Goal: Communication & Community: Share content

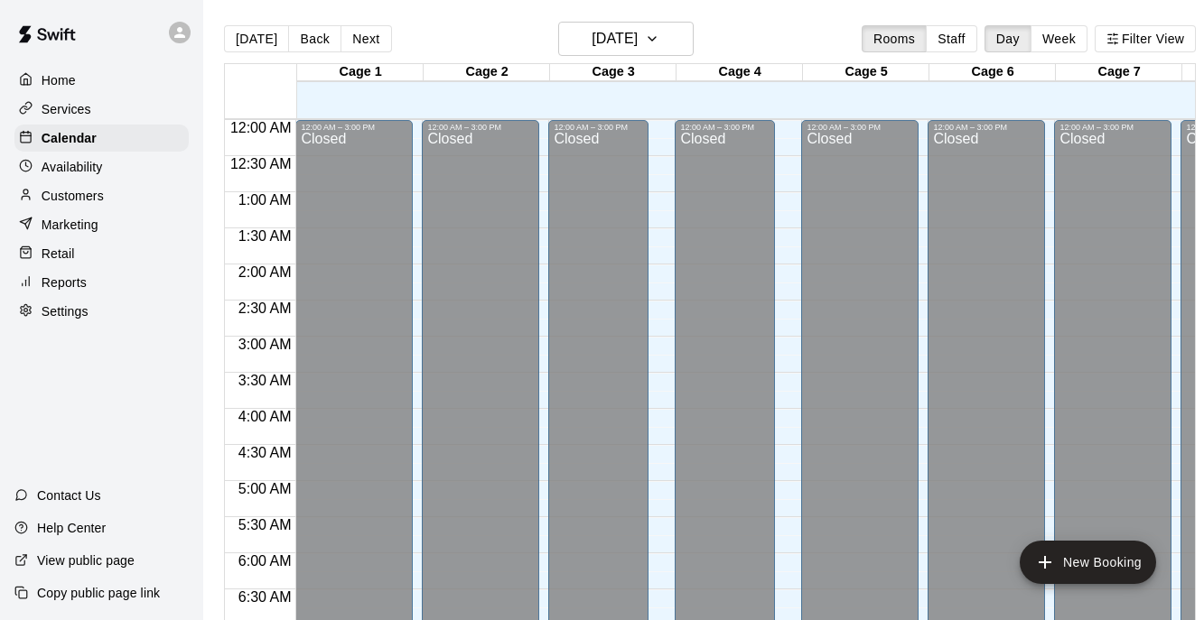
scroll to position [1144, 0]
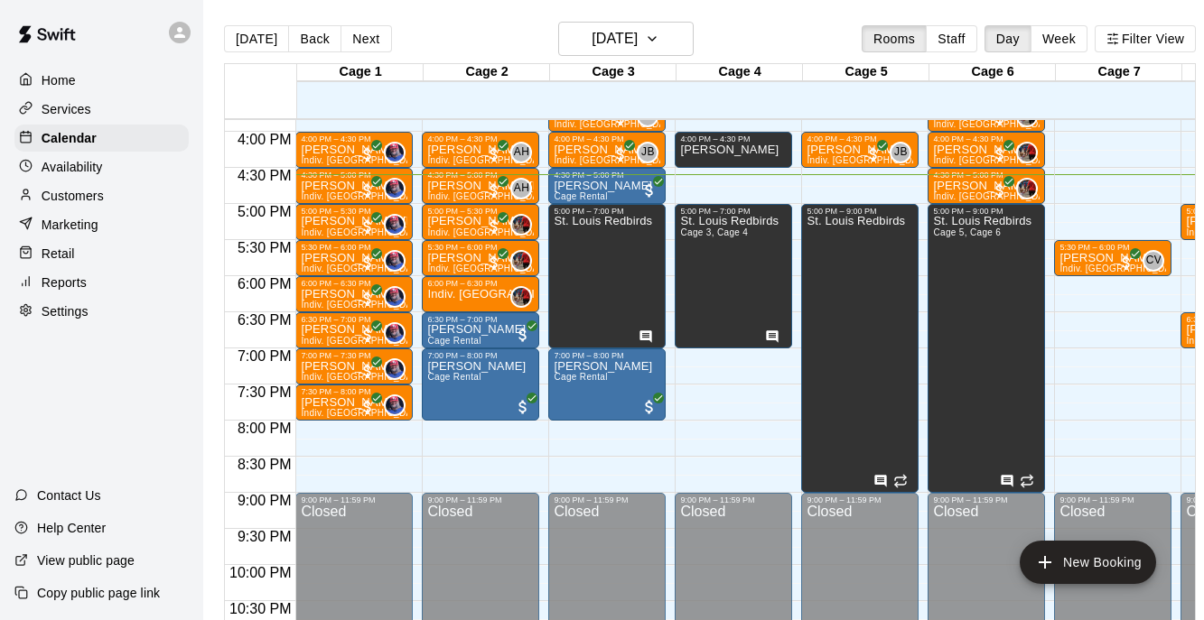
click at [638, 58] on div "[DATE] Back [DATE][DATE] Rooms Staff Day Week Filter View" at bounding box center [710, 43] width 972 height 42
click at [638, 47] on h6 "[DATE]" at bounding box center [614, 38] width 46 height 25
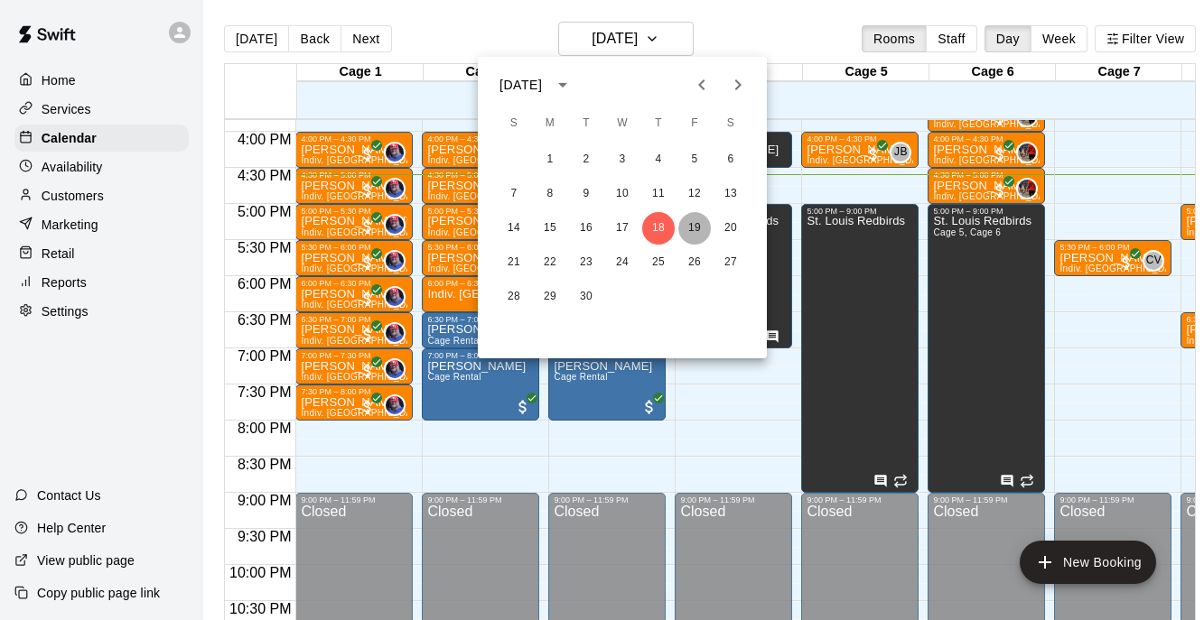
click at [699, 228] on button "19" at bounding box center [694, 228] width 33 height 33
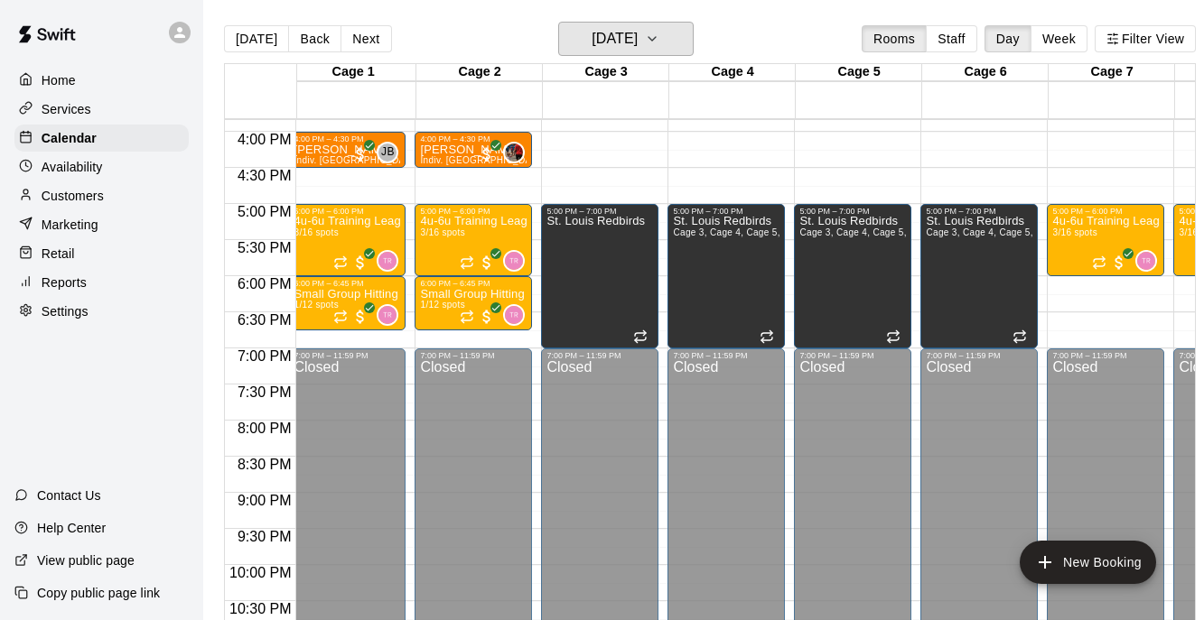
scroll to position [0, 0]
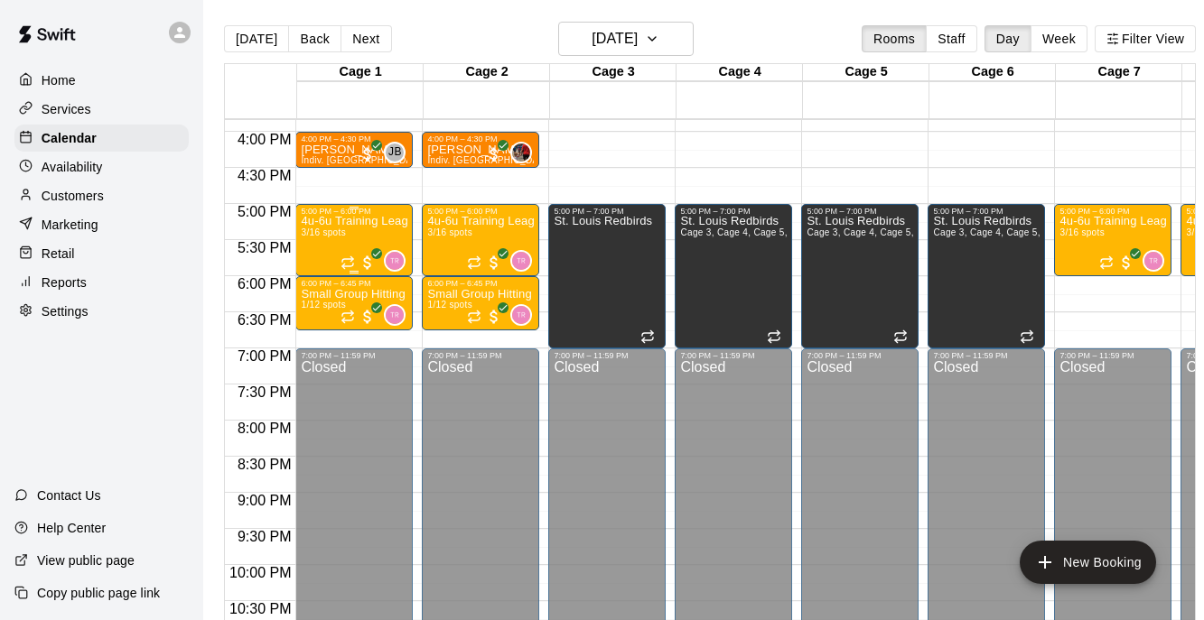
click at [356, 221] on p "4u-6u Training League (Session 1)" at bounding box center [354, 221] width 107 height 0
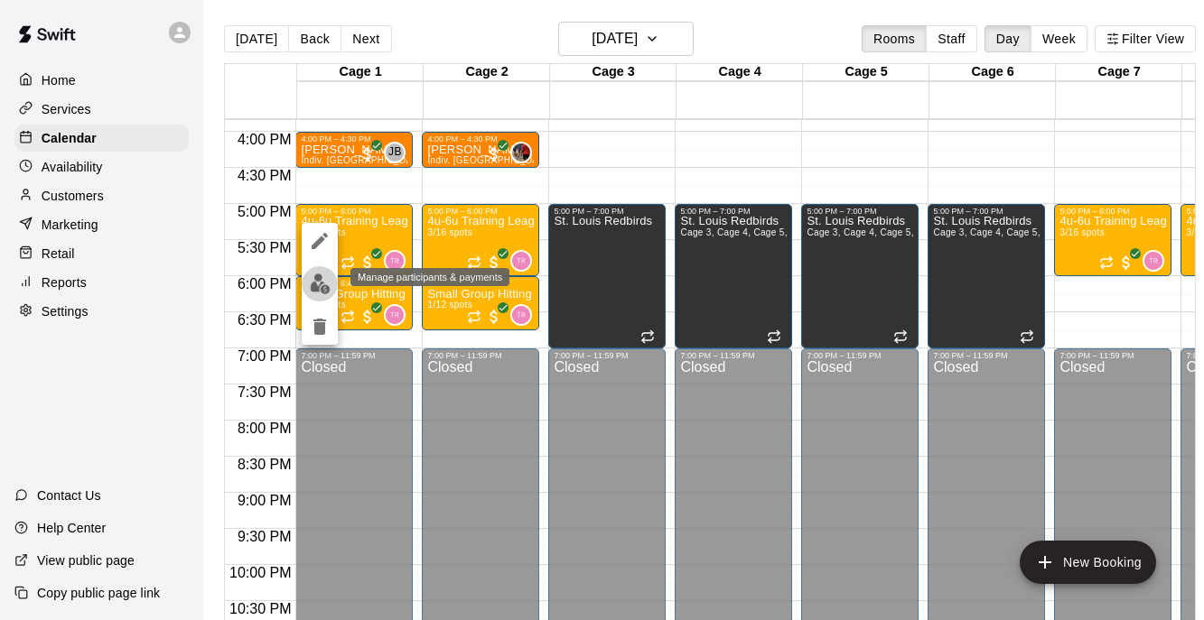
click at [321, 278] on img "edit" at bounding box center [320, 284] width 21 height 21
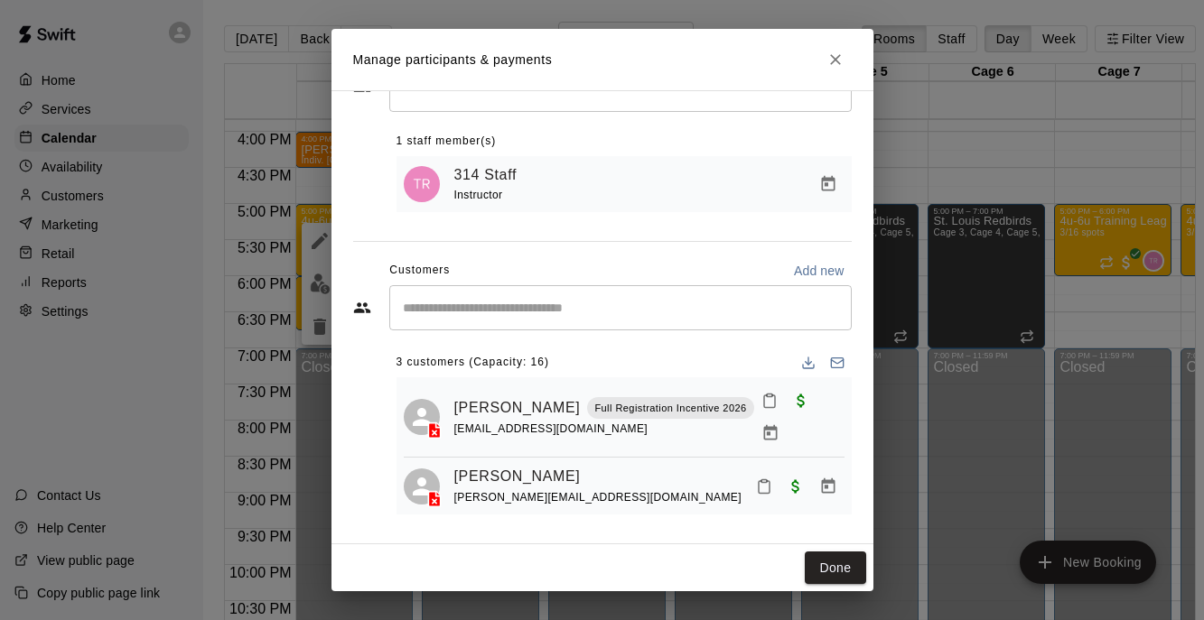
scroll to position [3, 0]
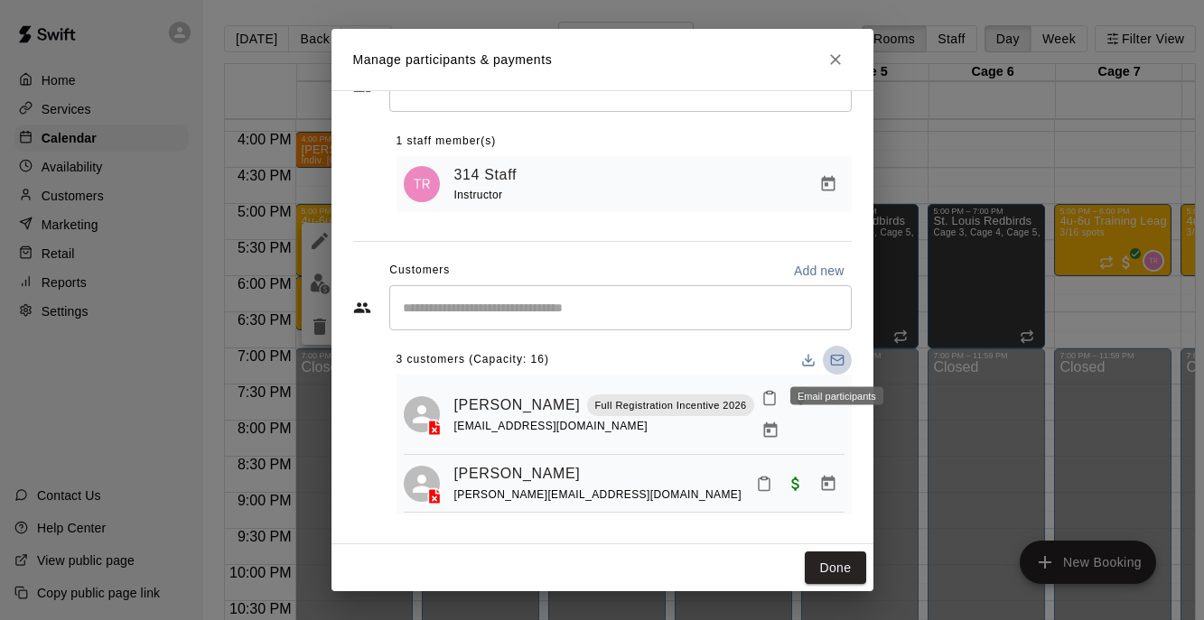
click at [833, 362] on icon "Email participants" at bounding box center [837, 360] width 14 height 14
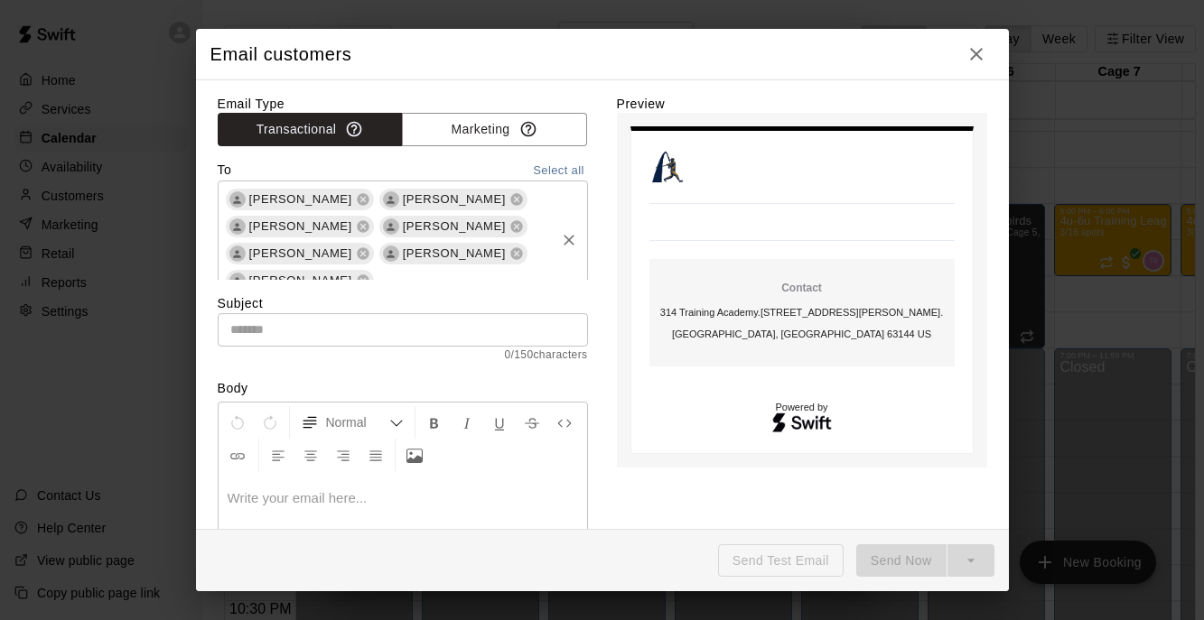
click at [303, 196] on span "[PERSON_NAME]" at bounding box center [300, 200] width 117 height 18
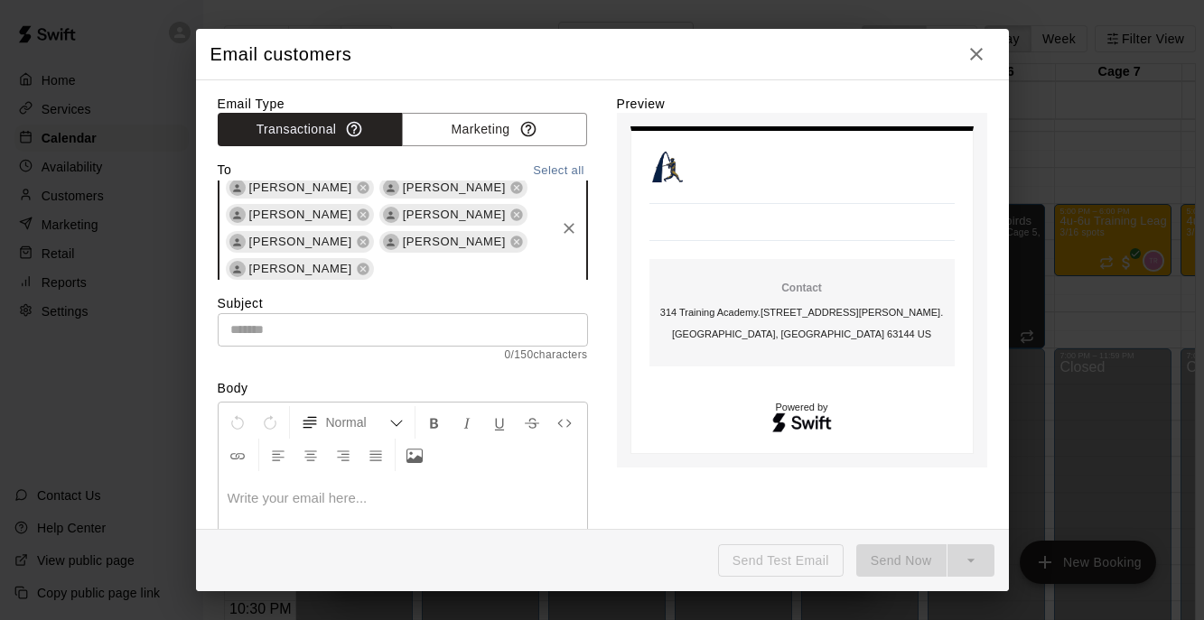
click at [534, 245] on div "[PERSON_NAME] [PERSON_NAME] [PERSON_NAME] [PERSON_NAME] [PERSON_NAME] [PERSON_N…" at bounding box center [403, 228] width 370 height 119
click at [629, 232] on body "Contact 314 Training Academy . [STREET_ADDRESS][PERSON_NAME]. [GEOGRAPHIC_DATA]…" at bounding box center [802, 290] width 370 height 355
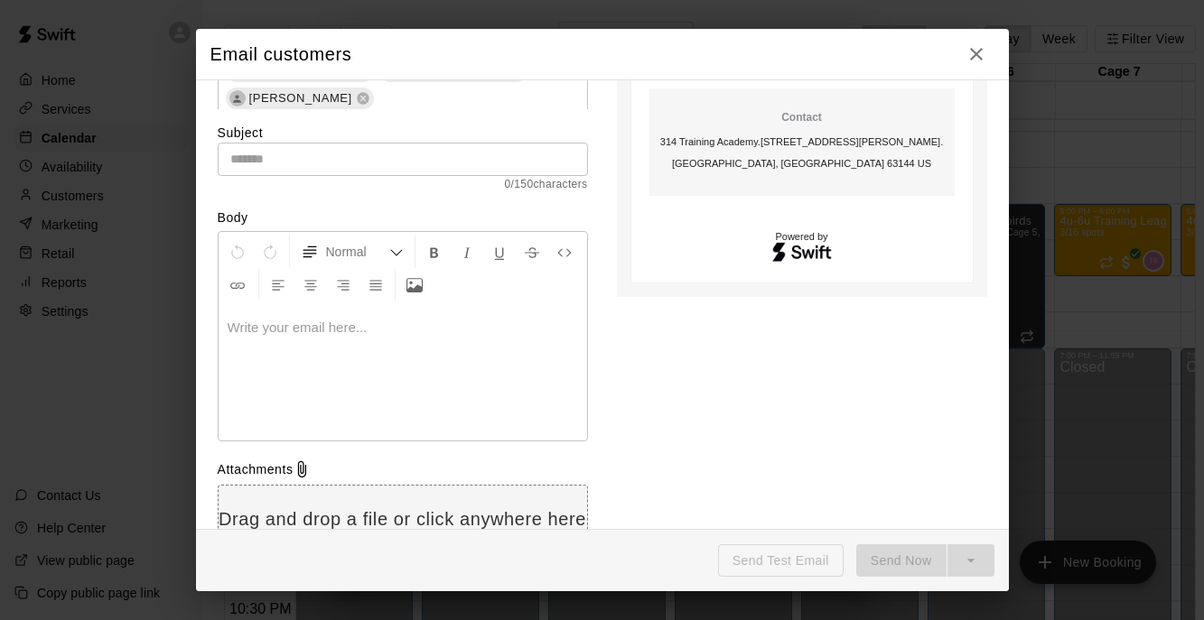
scroll to position [169, 0]
click at [349, 162] on input "text" at bounding box center [403, 160] width 370 height 33
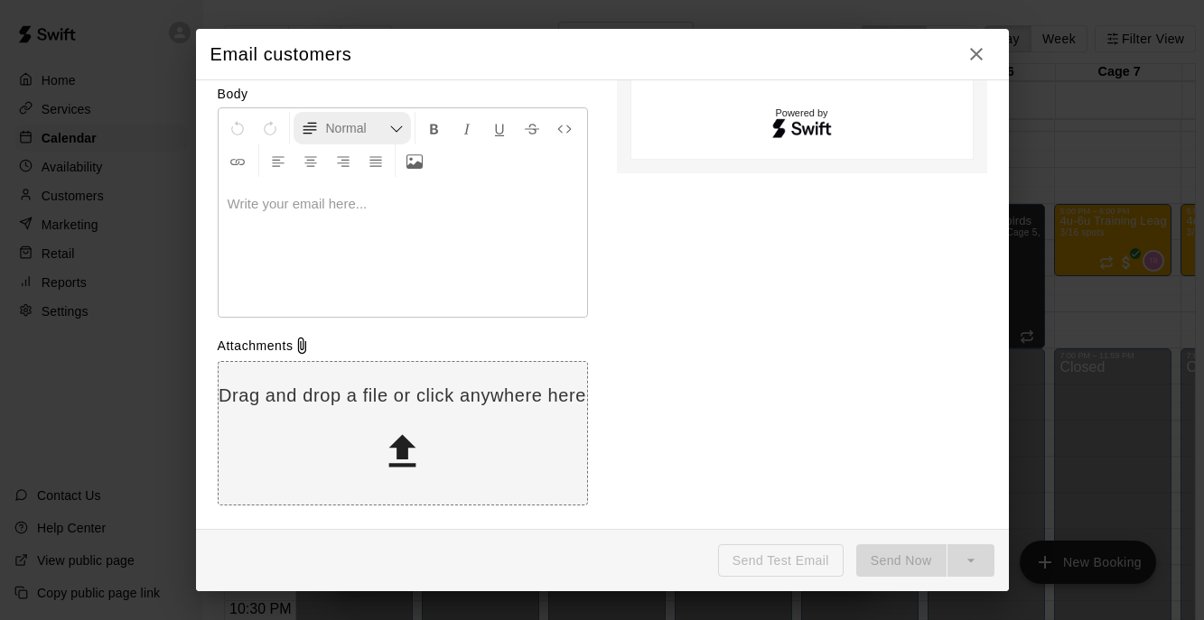
scroll to position [0, 0]
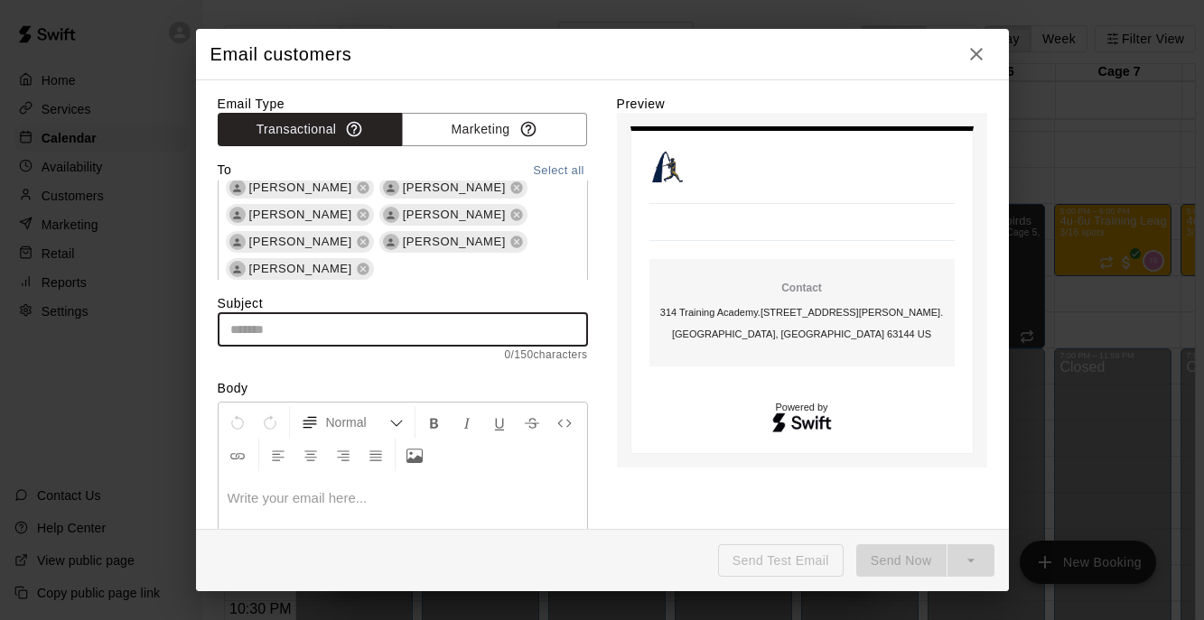
click at [976, 56] on icon "button" at bounding box center [976, 54] width 22 height 22
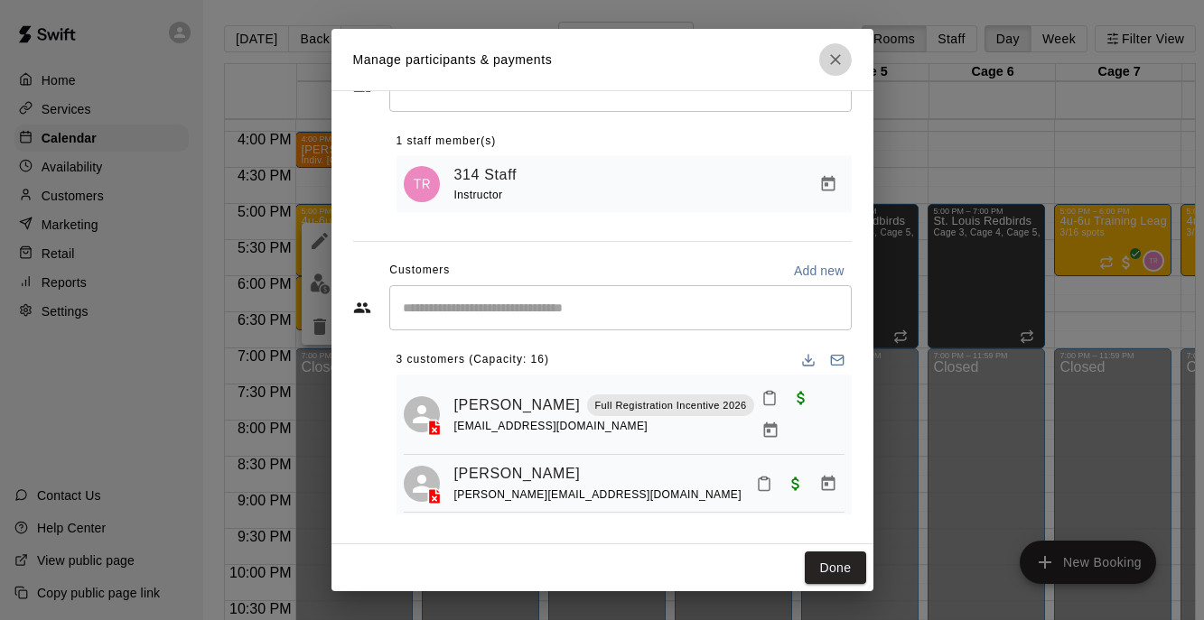
click at [843, 55] on icon "Close" at bounding box center [835, 60] width 18 height 18
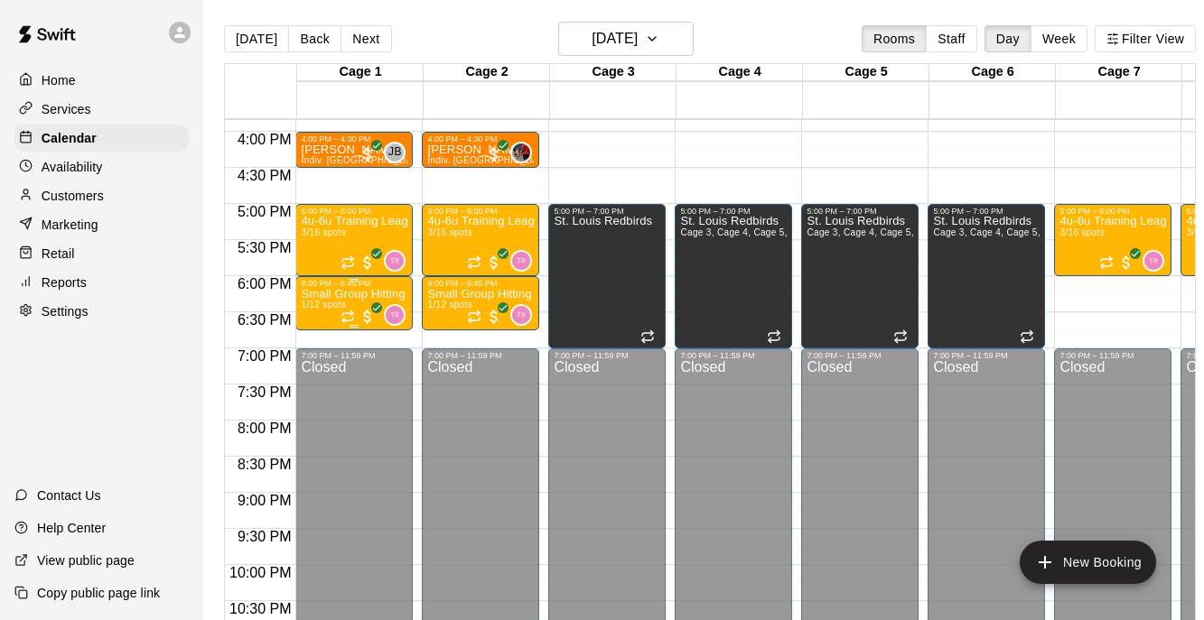
click at [359, 294] on p "Small Group Hitting (7u-8u) | Fridays (Session 1)" at bounding box center [354, 294] width 107 height 0
click at [319, 305] on icon "edit" at bounding box center [320, 314] width 22 height 22
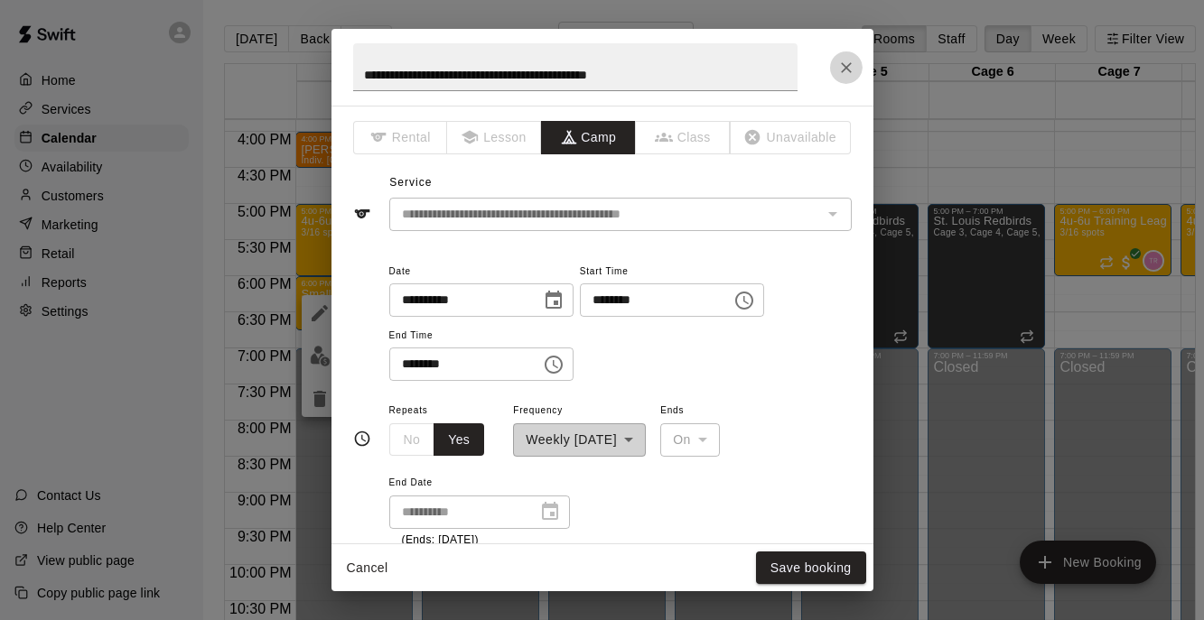
click at [844, 52] on button "Close" at bounding box center [846, 67] width 33 height 33
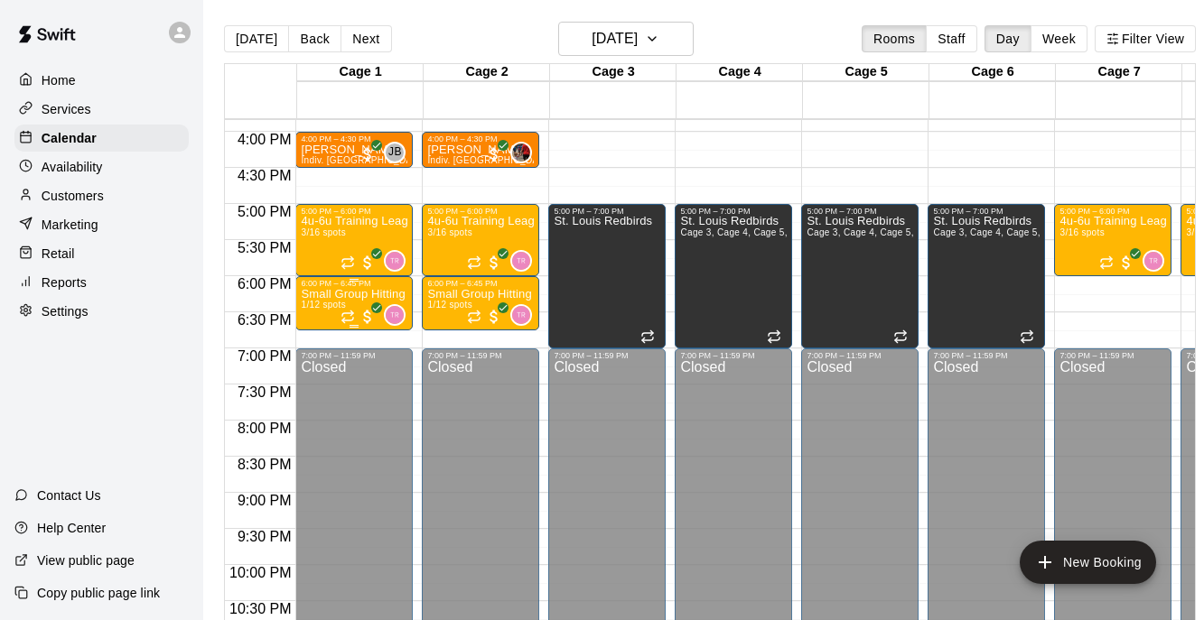
click at [348, 302] on div "Small Group Hitting (7u-8u) | Fridays (Session 1) 1/12 spots" at bounding box center [354, 598] width 107 height 620
click at [328, 351] on img "edit" at bounding box center [320, 350] width 21 height 21
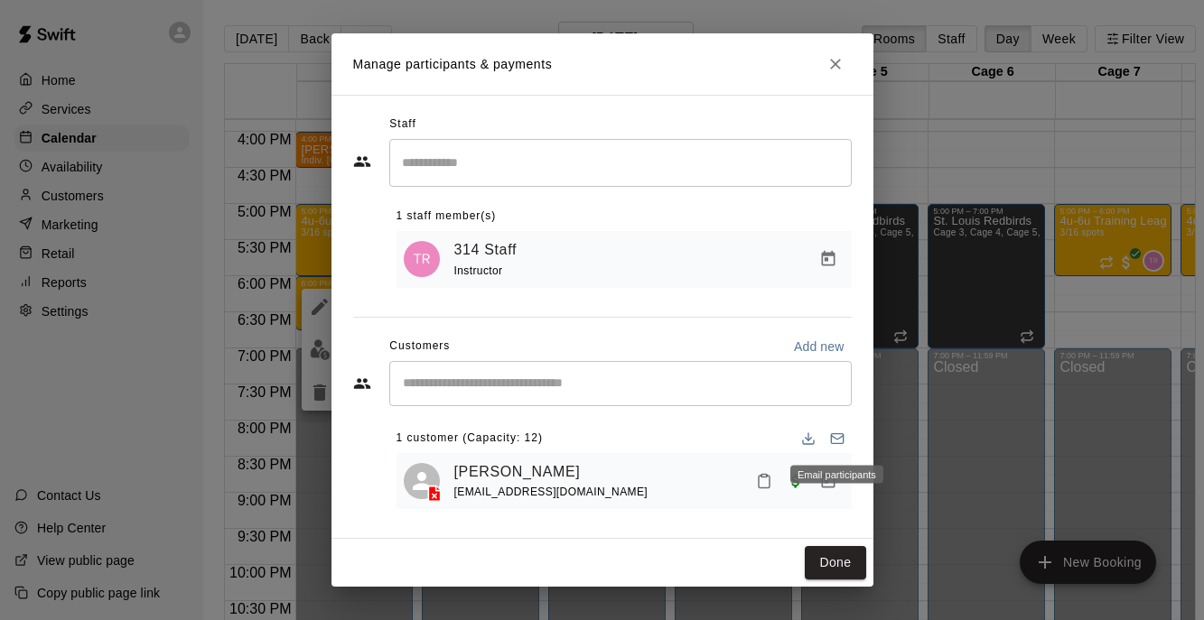
click at [843, 434] on icon "Email participants" at bounding box center [837, 439] width 14 height 14
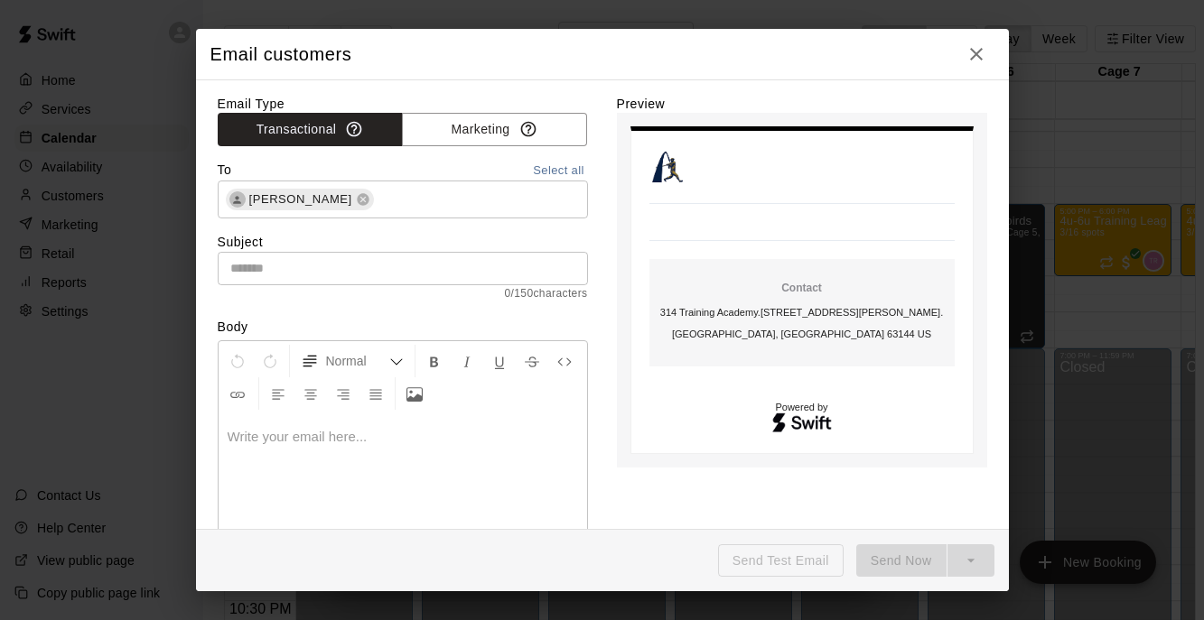
click at [979, 52] on icon "button" at bounding box center [976, 54] width 22 height 22
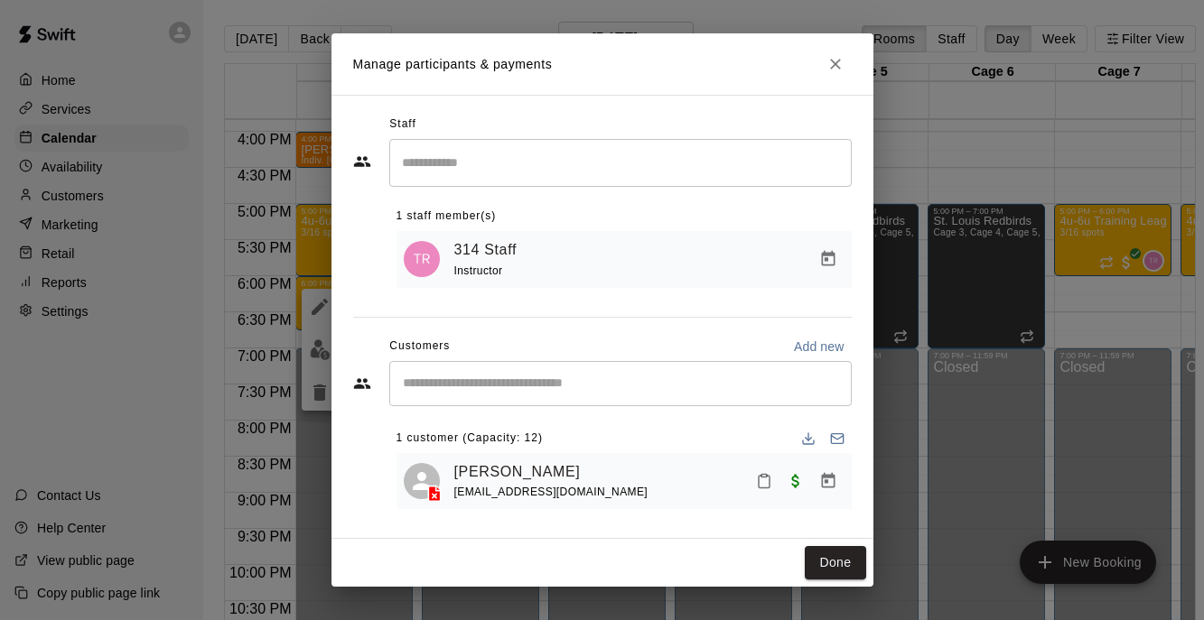
click at [838, 64] on icon "Close" at bounding box center [835, 64] width 18 height 18
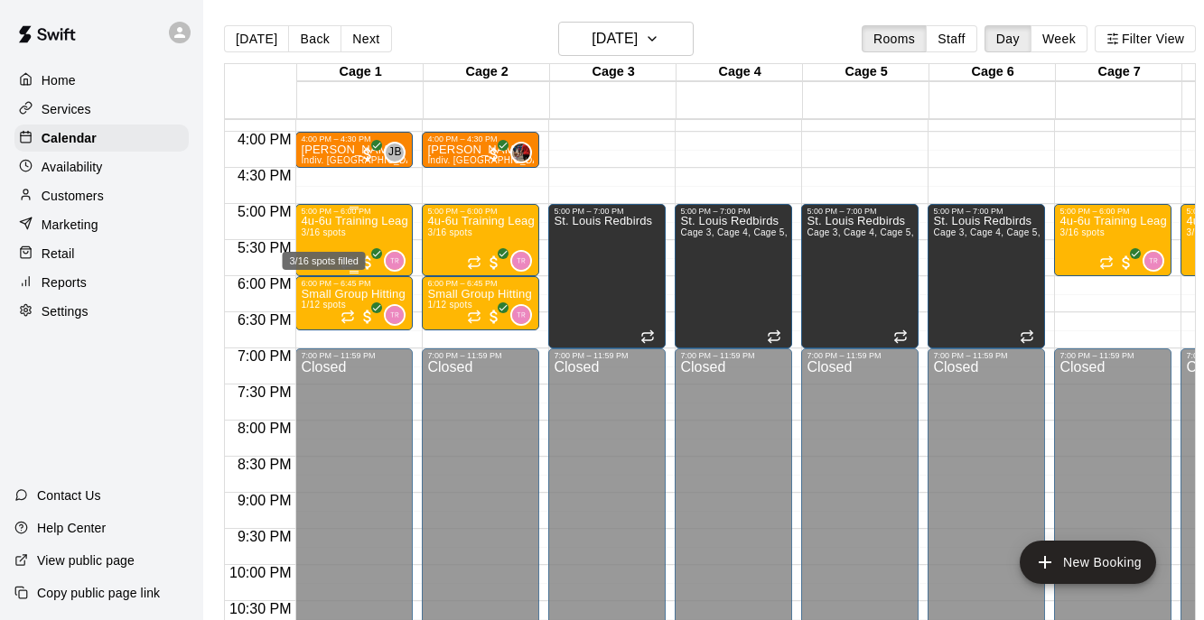
click at [334, 235] on span "3/16 spots" at bounding box center [323, 233] width 44 height 10
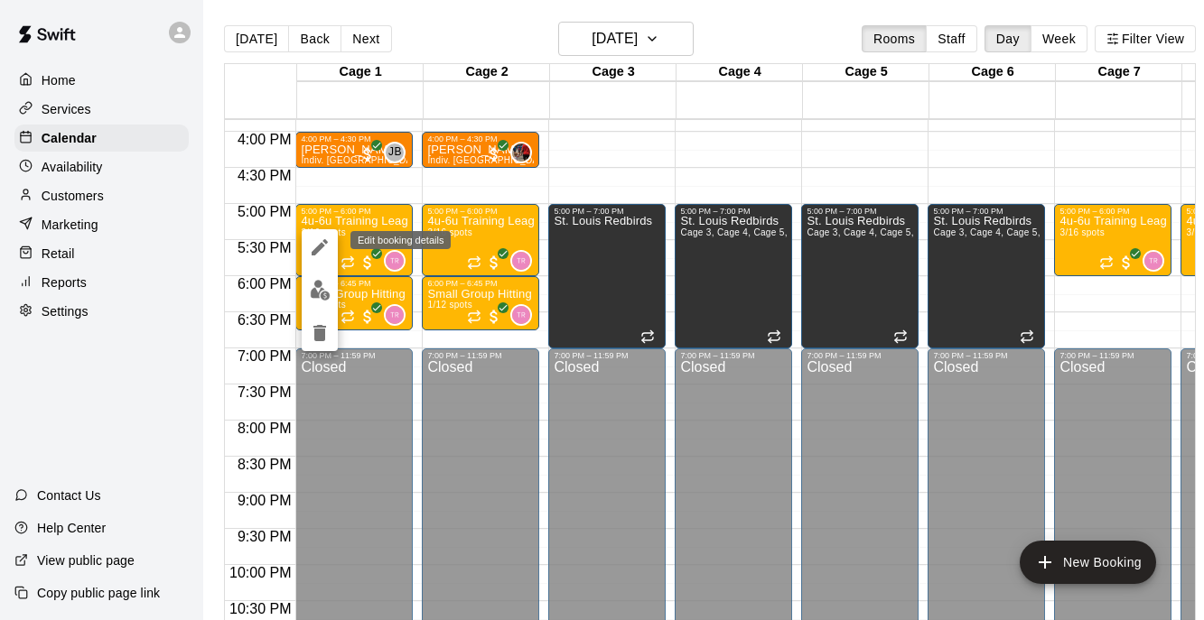
click at [315, 242] on icon "edit" at bounding box center [320, 248] width 22 height 22
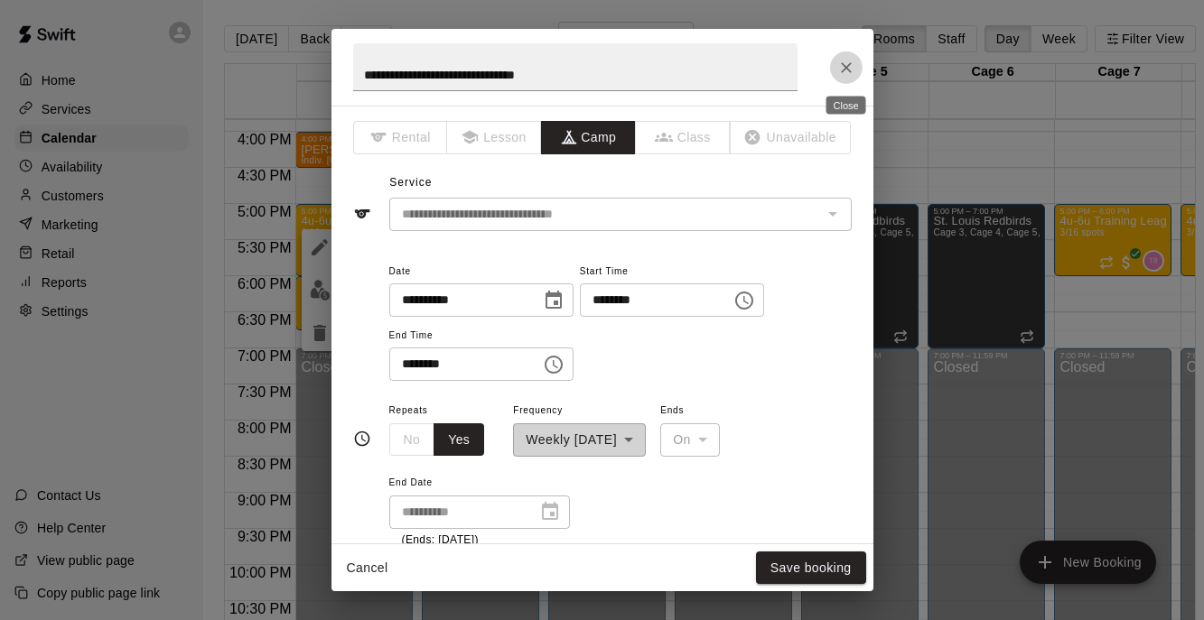
click at [839, 68] on icon "Close" at bounding box center [846, 68] width 18 height 18
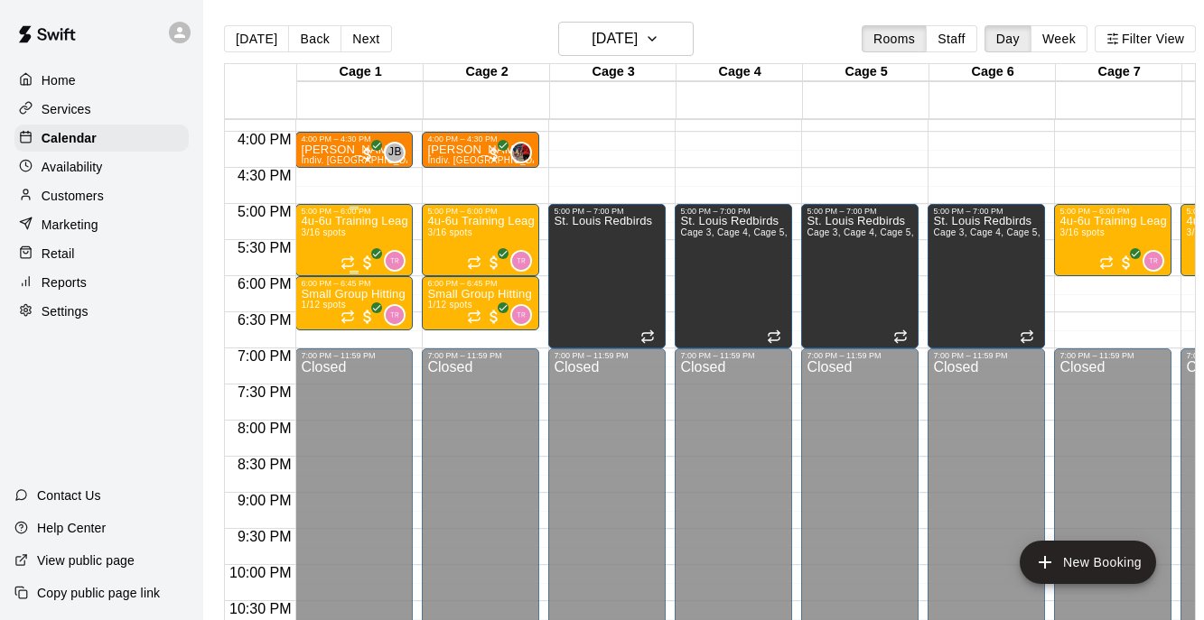
click at [333, 250] on div "4u-6u Training League (Session 1) 3/16 spots" at bounding box center [354, 526] width 107 height 620
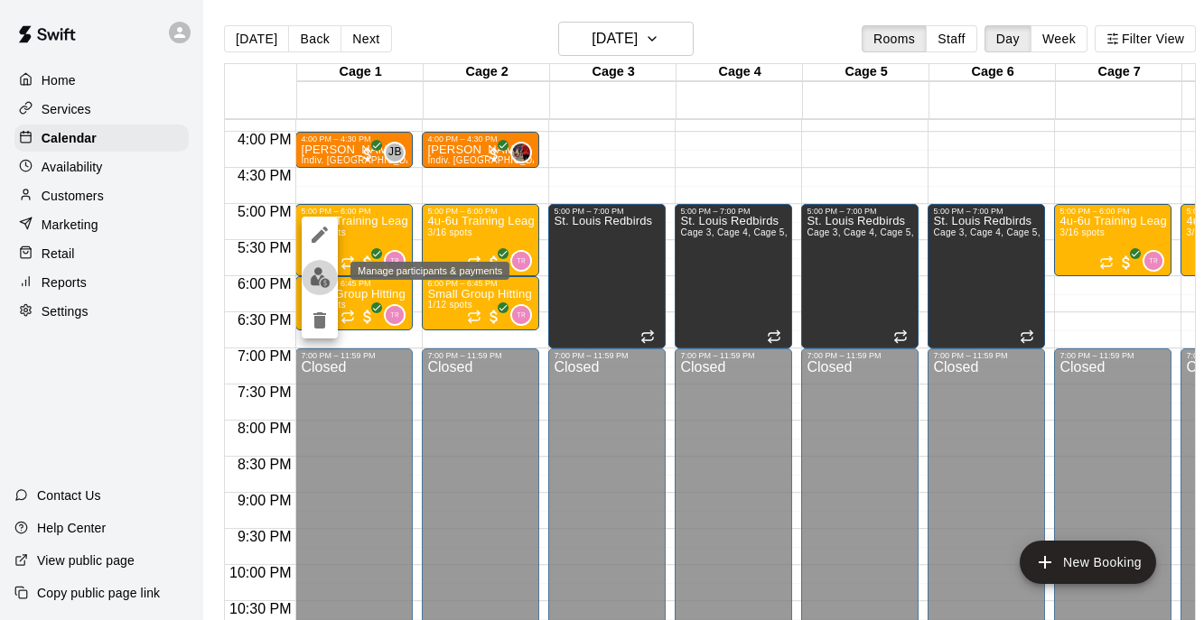
click at [324, 275] on img "edit" at bounding box center [320, 277] width 21 height 21
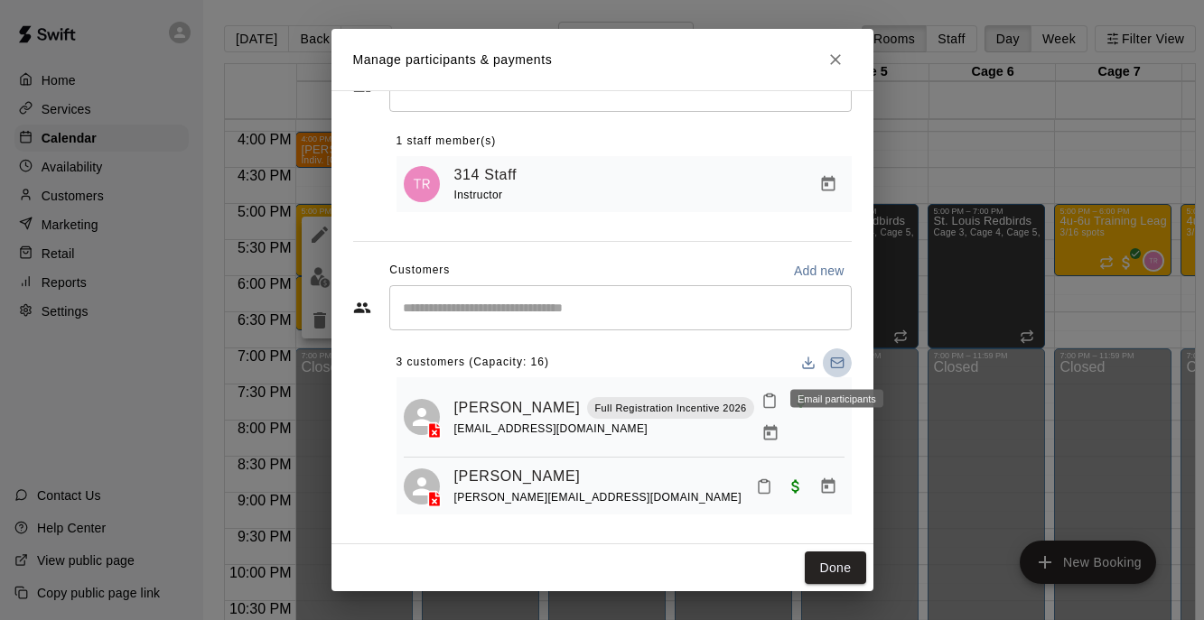
click at [835, 365] on icon "Email participants" at bounding box center [837, 363] width 14 height 14
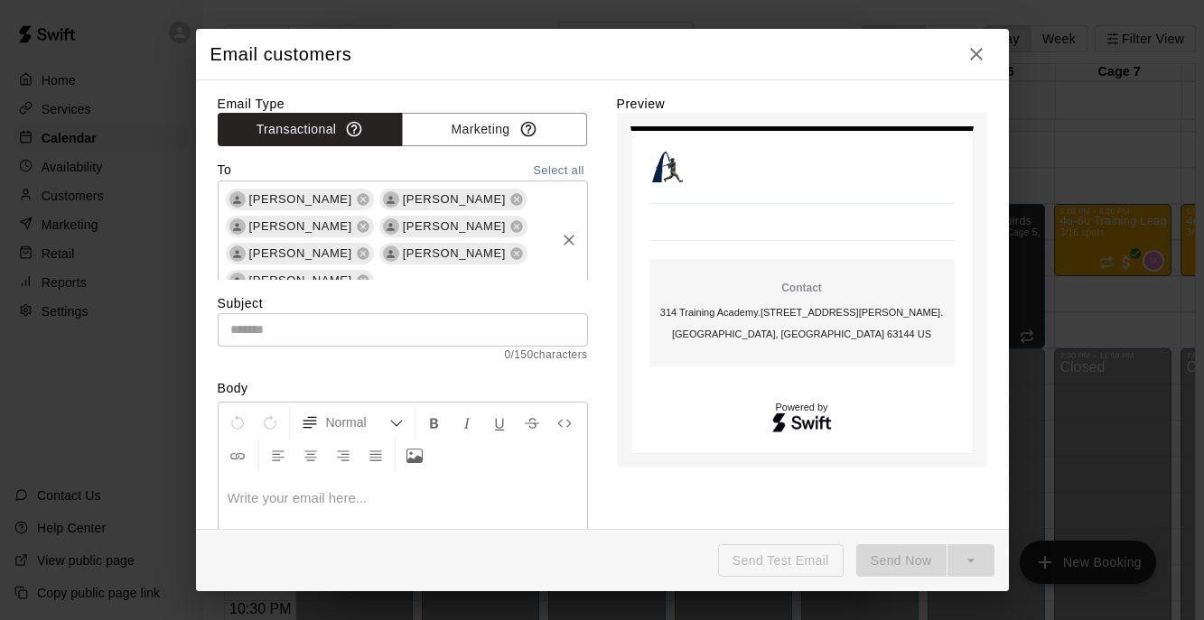
scroll to position [20, 0]
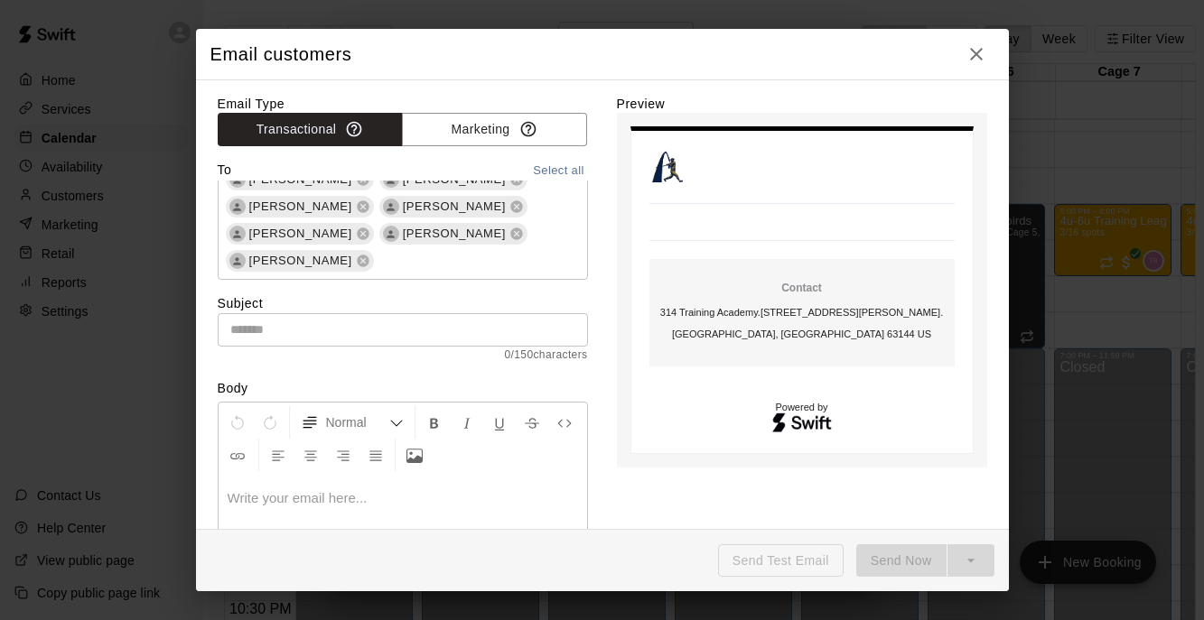
click at [285, 327] on input "text" at bounding box center [403, 329] width 370 height 33
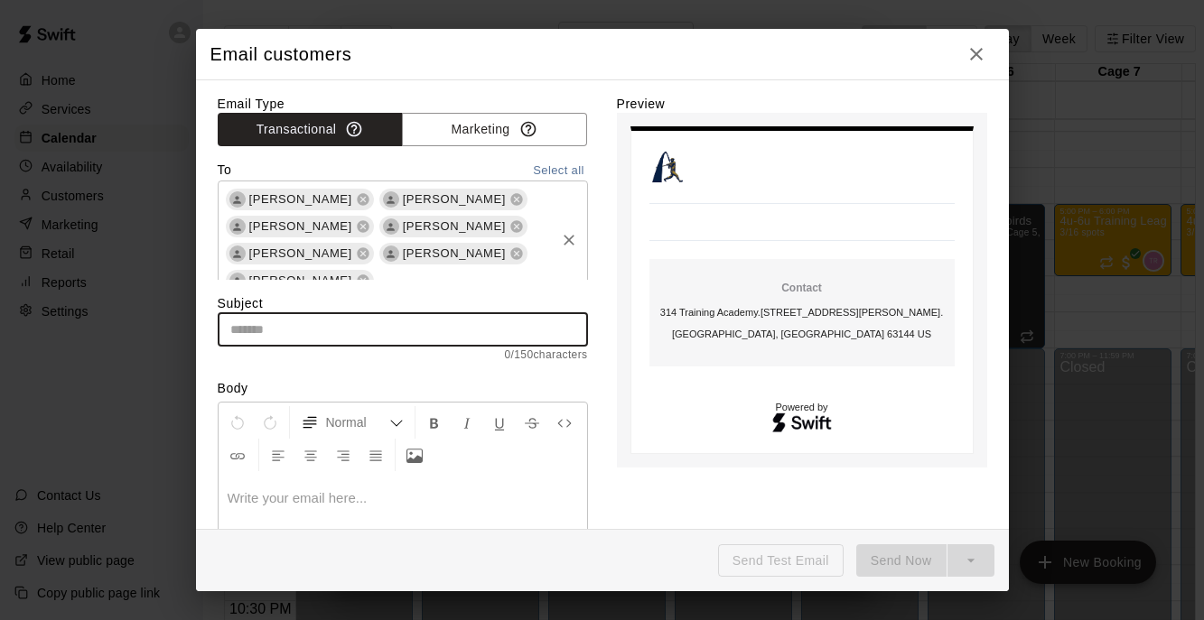
type input "*"
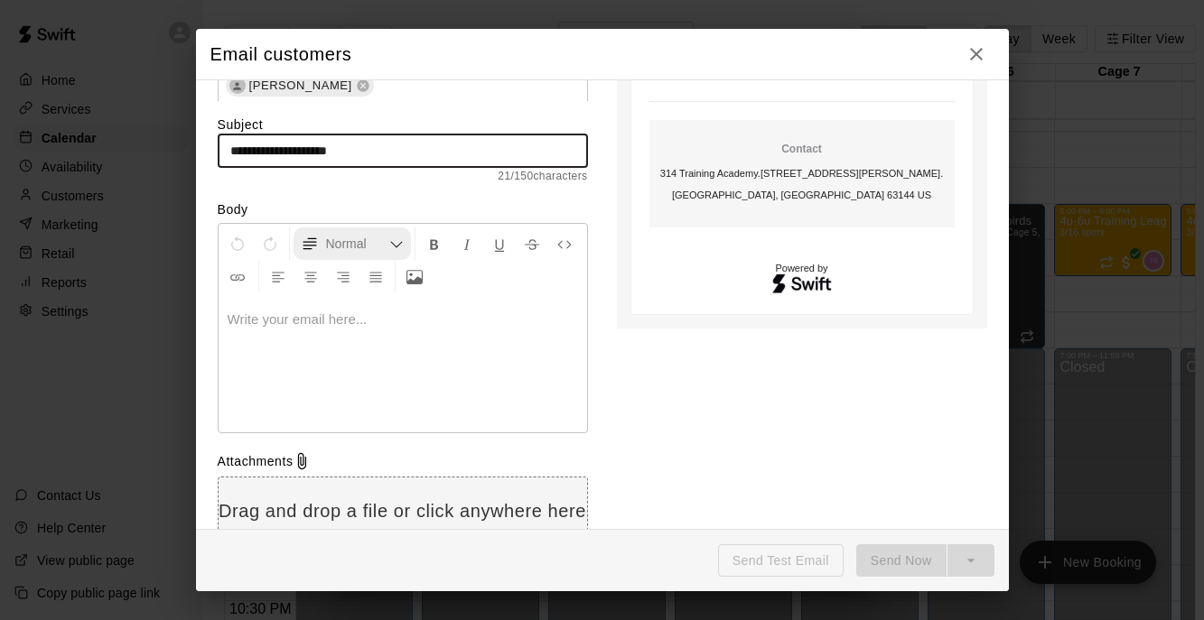
scroll to position [201, 0]
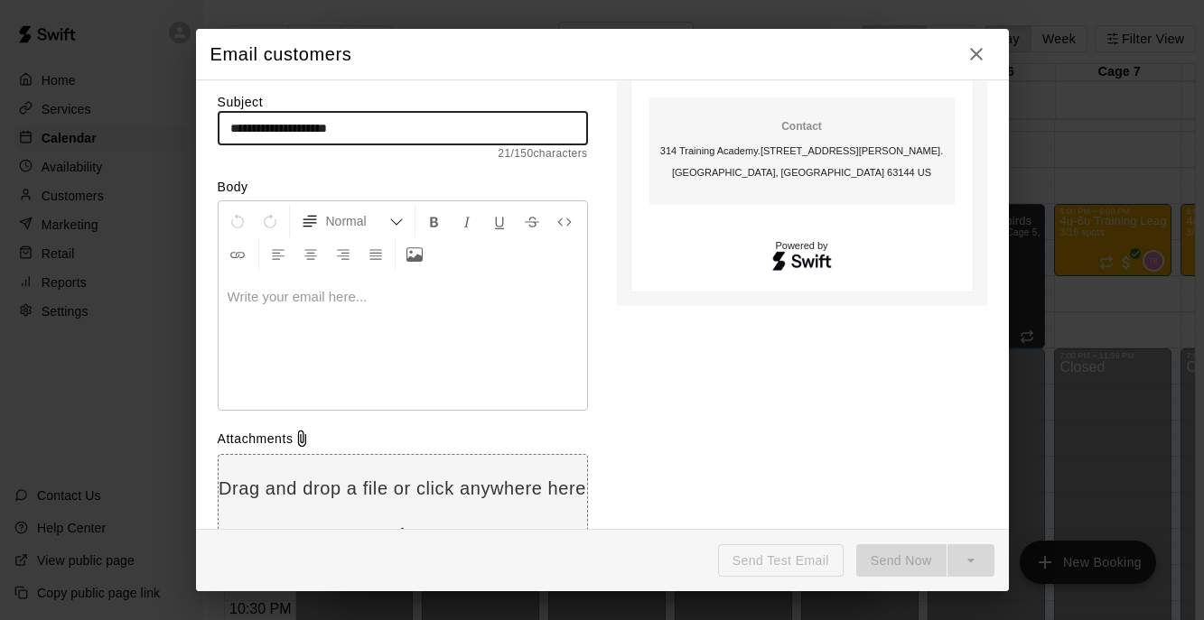
type input "**********"
click at [333, 302] on p at bounding box center [403, 297] width 350 height 18
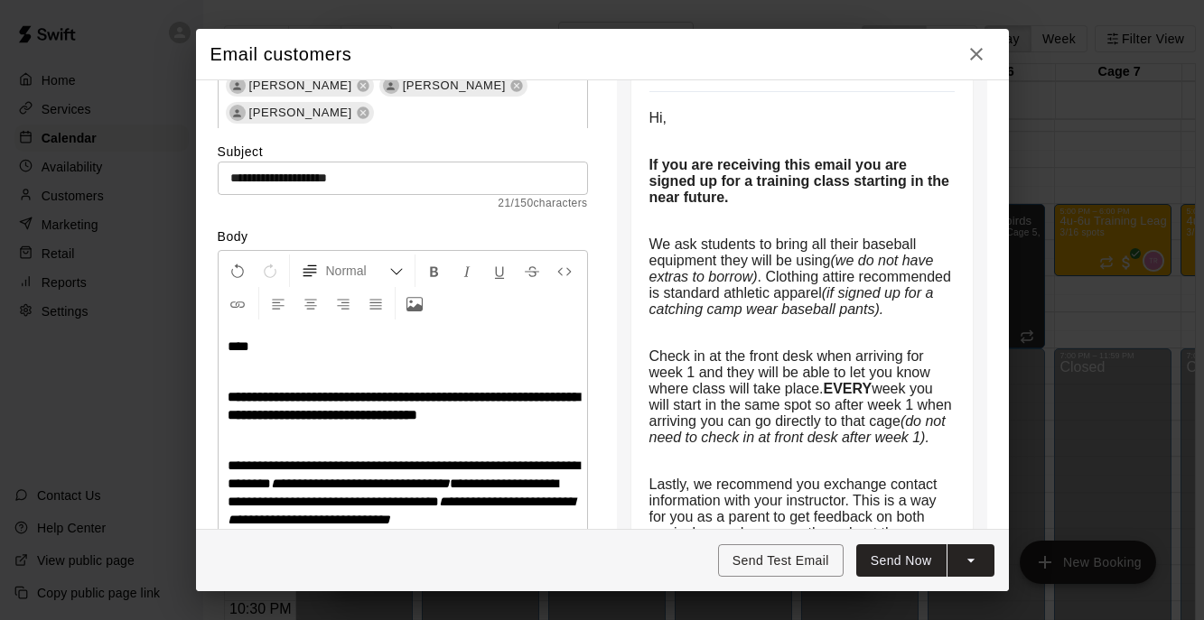
scroll to position [154, 0]
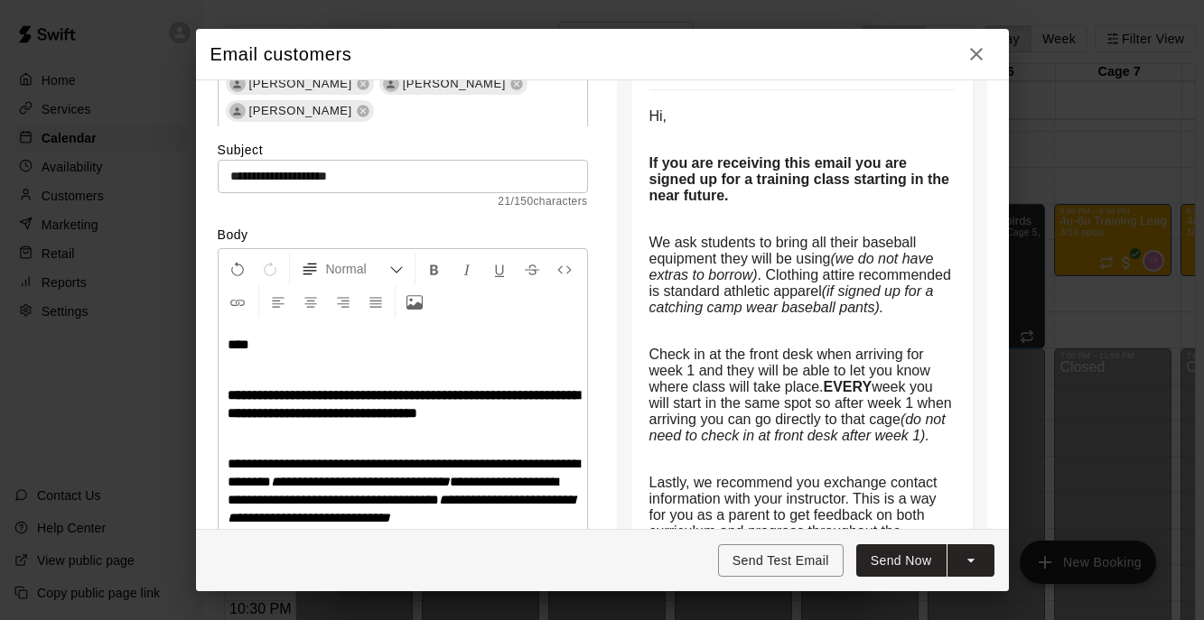
click at [758, 183] on strong "If you are receiving this email you are signed up for a training class starting…" at bounding box center [801, 179] width 304 height 48
click at [757, 183] on strong "If you are receiving this email you are signed up for a training class starting…" at bounding box center [801, 179] width 304 height 48
click at [769, 202] on p "If you are receiving this email you are signed up for a training class starting…" at bounding box center [801, 179] width 305 height 49
click at [723, 202] on strong "If you are receiving this email you are signed up for a training class starting…" at bounding box center [801, 179] width 304 height 48
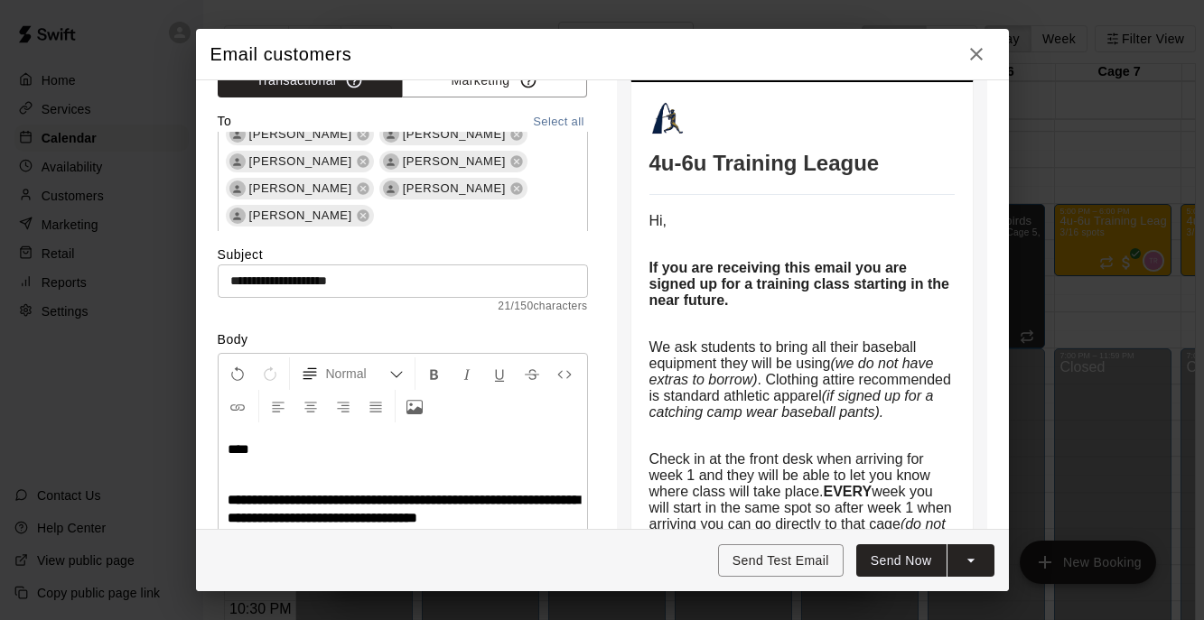
scroll to position [50, 0]
click at [728, 307] on strong "If you are receiving this email you are signed up for a training class starting…" at bounding box center [801, 283] width 304 height 48
click at [737, 289] on strong "If you are receiving this email you are signed up for a training class starting…" at bounding box center [801, 283] width 304 height 48
click at [757, 285] on strong "If you are receiving this email you are signed up for a training class starting…" at bounding box center [801, 283] width 304 height 48
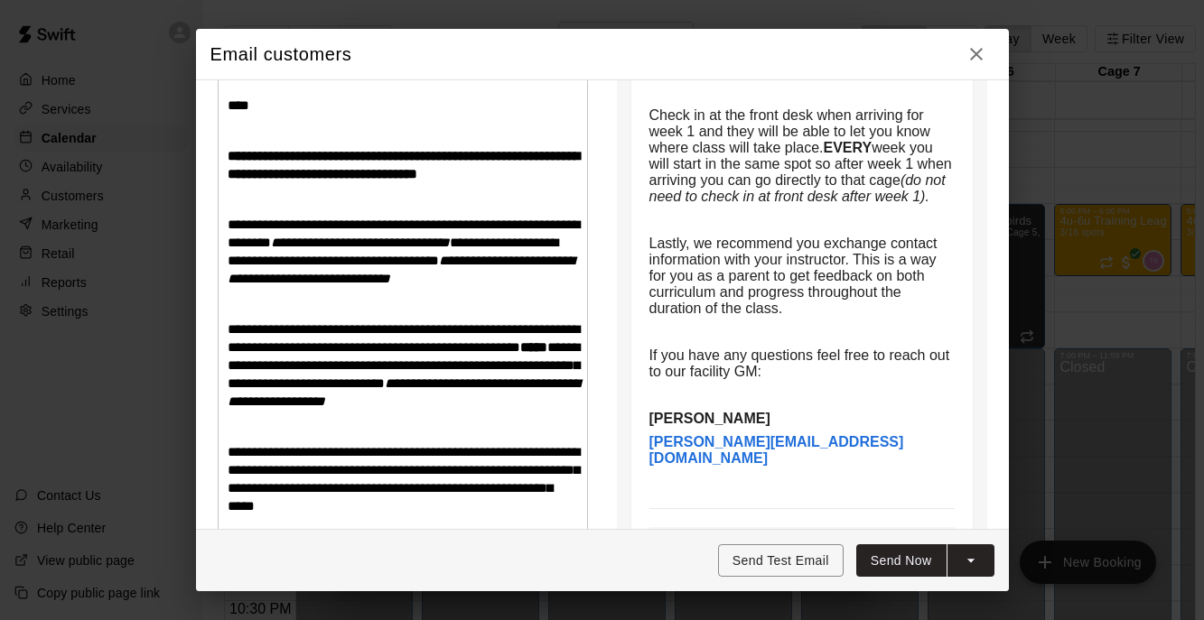
scroll to position [391, 0]
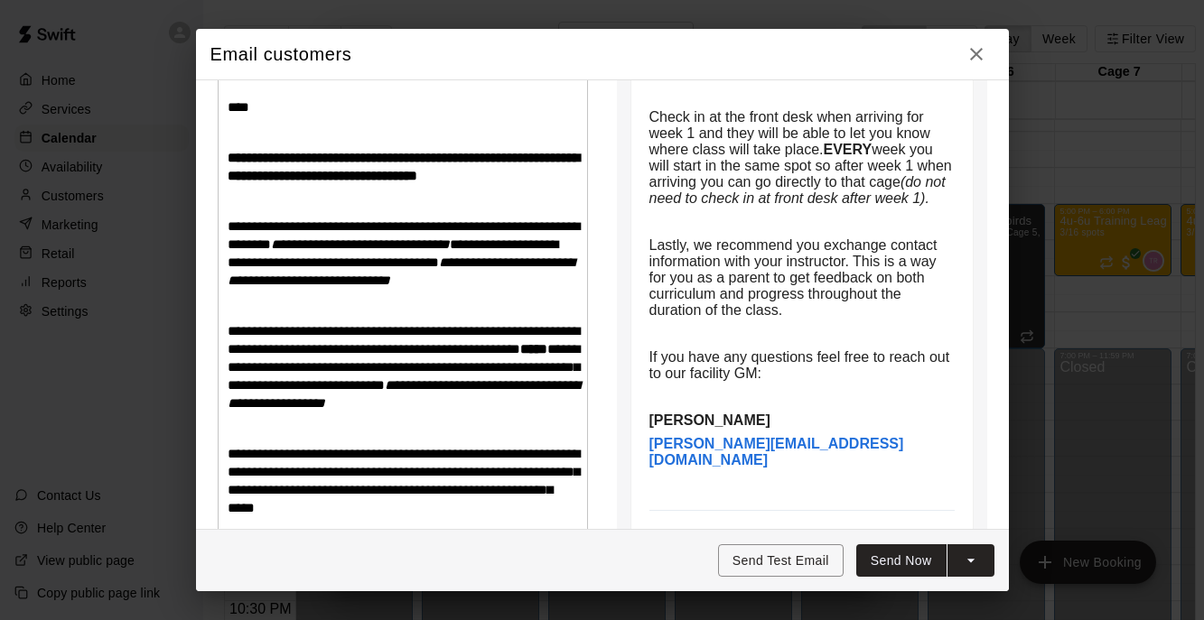
click at [454, 177] on strong "**********" at bounding box center [404, 167] width 352 height 32
click at [493, 172] on strong "**********" at bounding box center [404, 167] width 352 height 32
click at [448, 153] on strong "**********" at bounding box center [404, 167] width 352 height 32
click at [535, 160] on strong "**********" at bounding box center [404, 167] width 352 height 32
click at [571, 161] on strong "**********" at bounding box center [404, 167] width 352 height 32
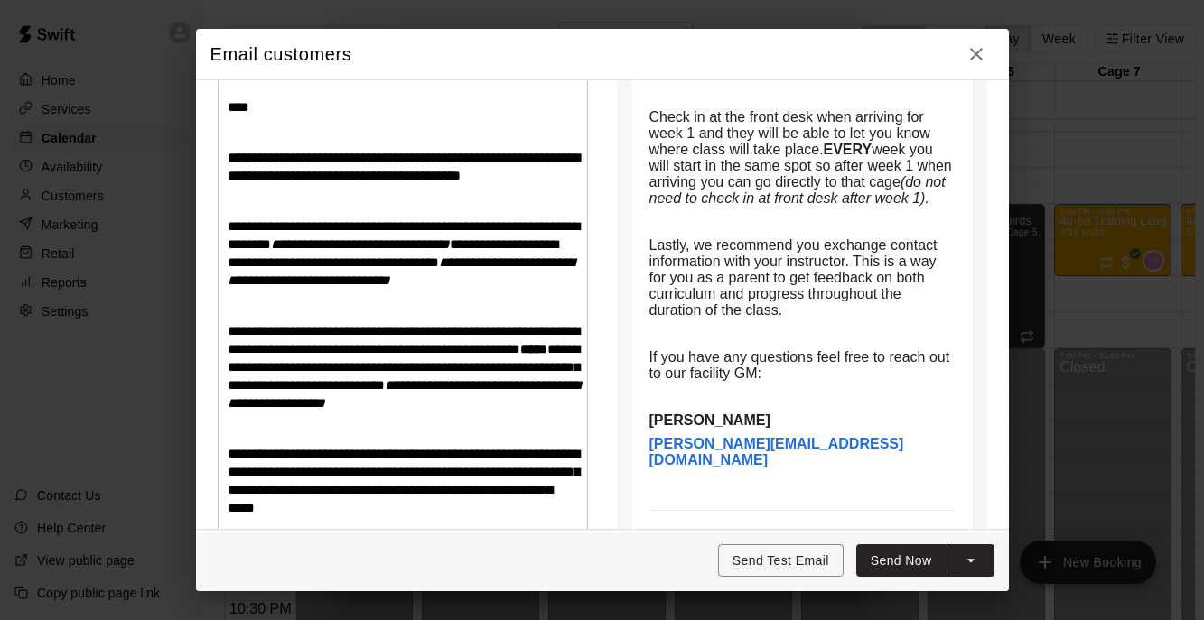
click at [556, 175] on strong "**********" at bounding box center [404, 167] width 352 height 32
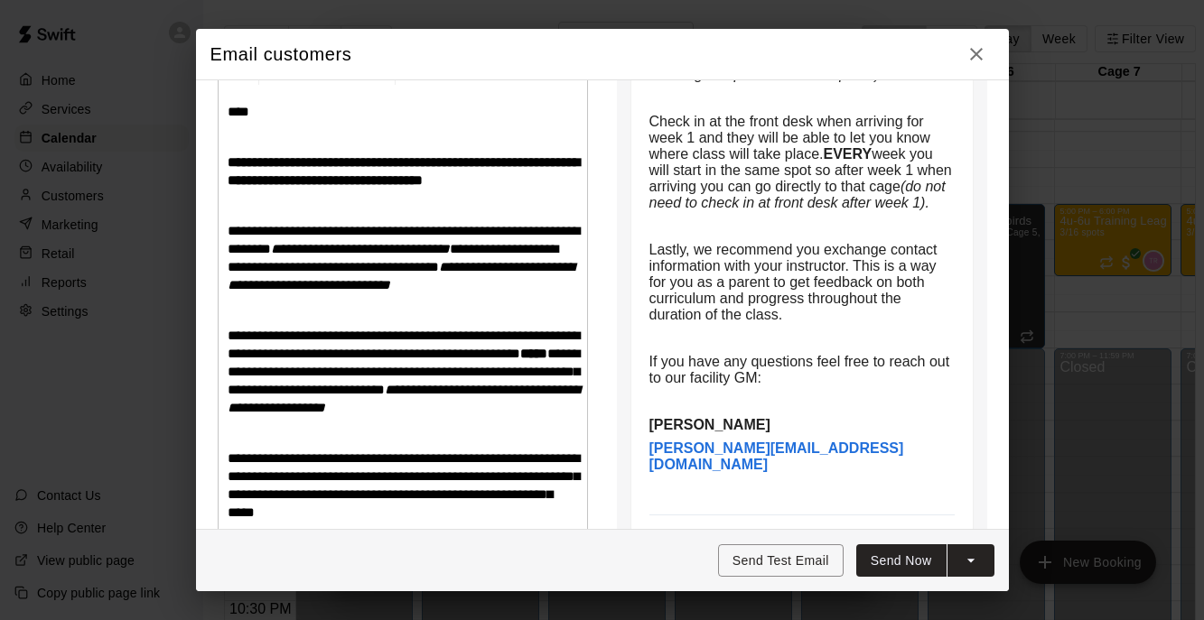
scroll to position [399, 0]
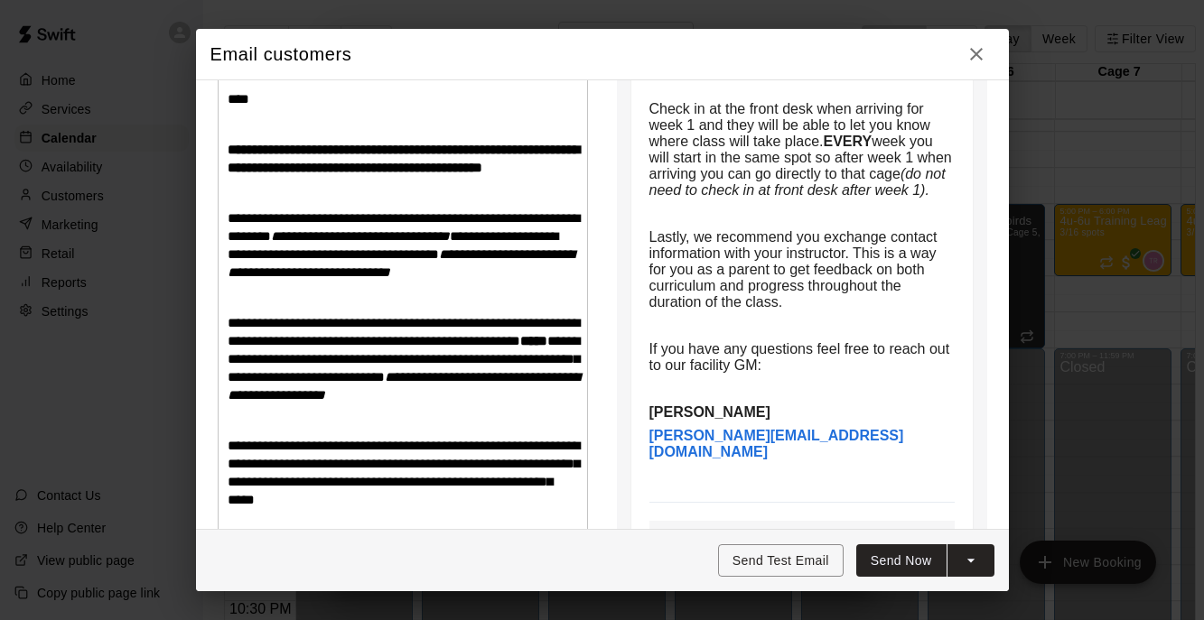
click at [797, 222] on p at bounding box center [801, 214] width 305 height 16
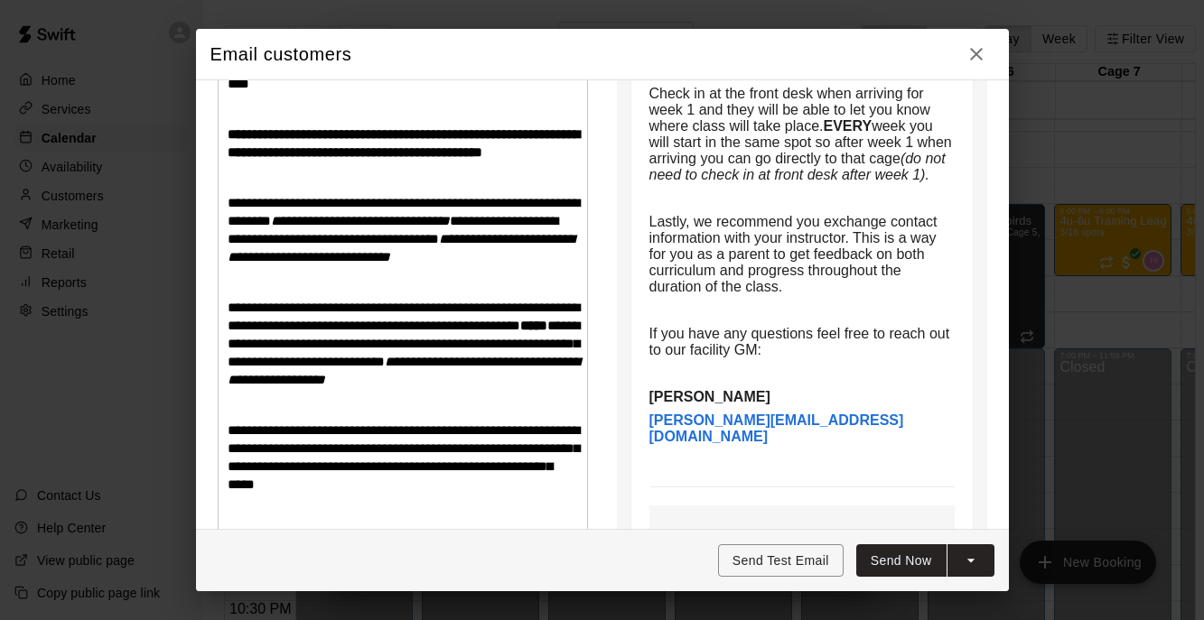
scroll to position [424, 0]
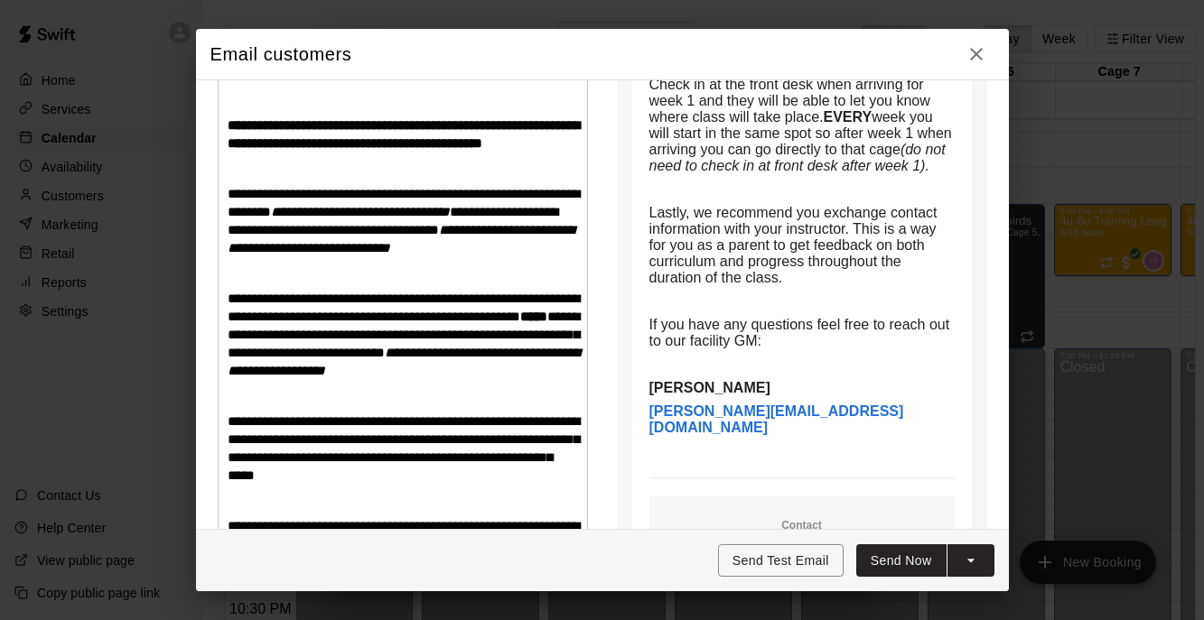
click at [905, 566] on button "Send Now" at bounding box center [901, 561] width 90 height 33
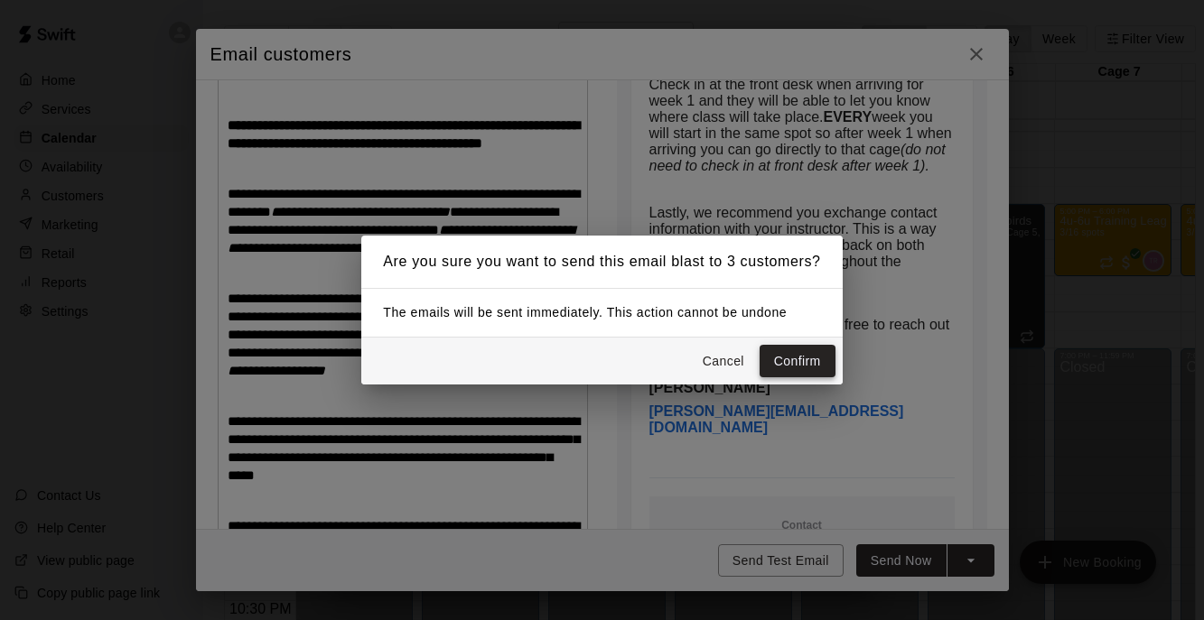
click at [794, 361] on button "Confirm" at bounding box center [797, 361] width 76 height 33
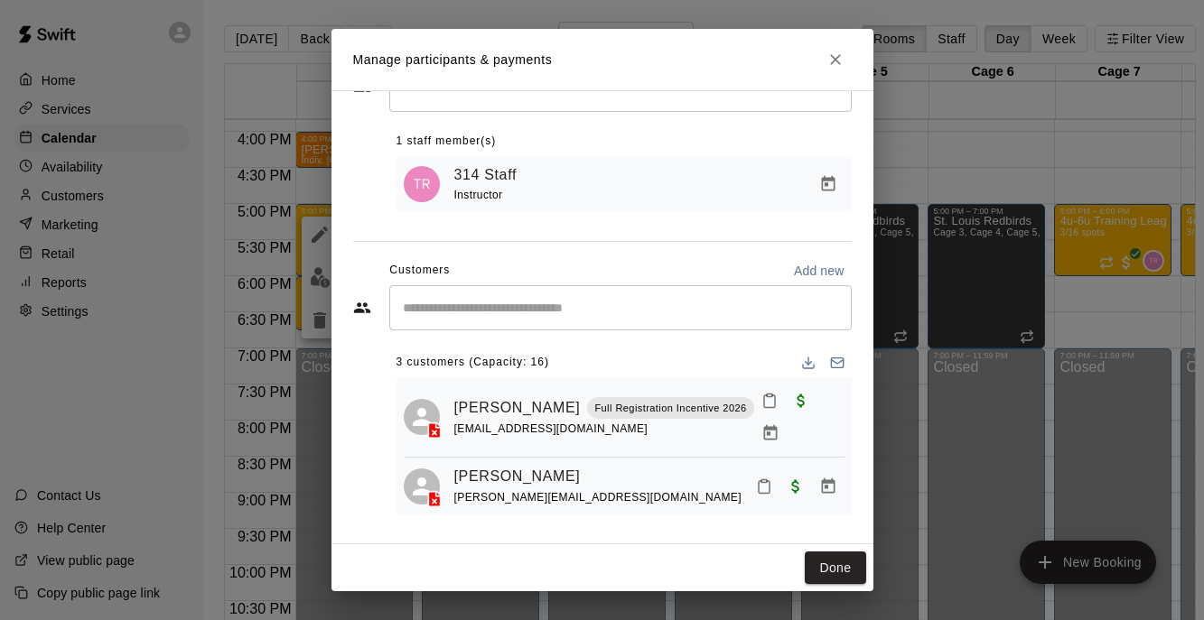
scroll to position [44, 0]
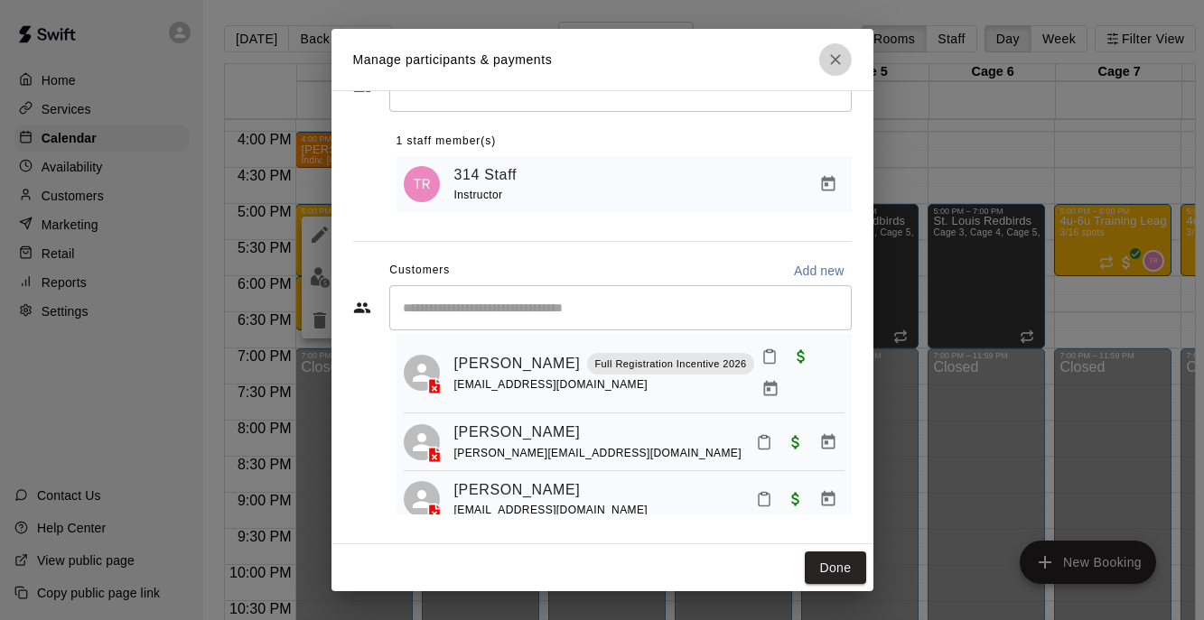
click at [844, 54] on button "Close" at bounding box center [835, 59] width 33 height 33
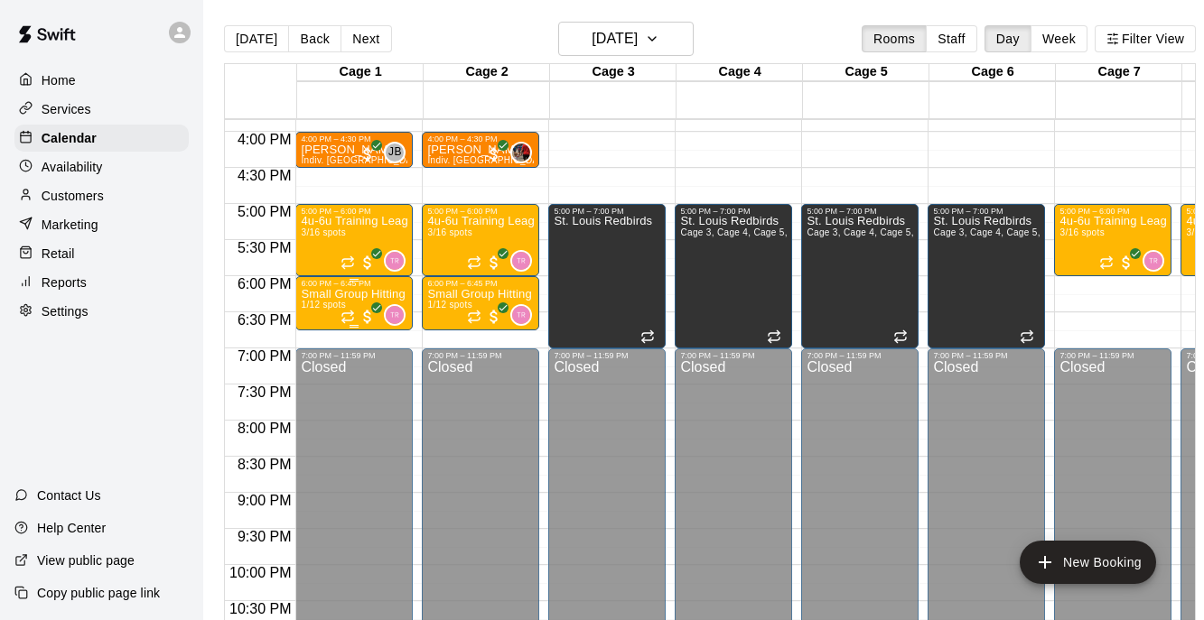
scroll to position [1085, 0]
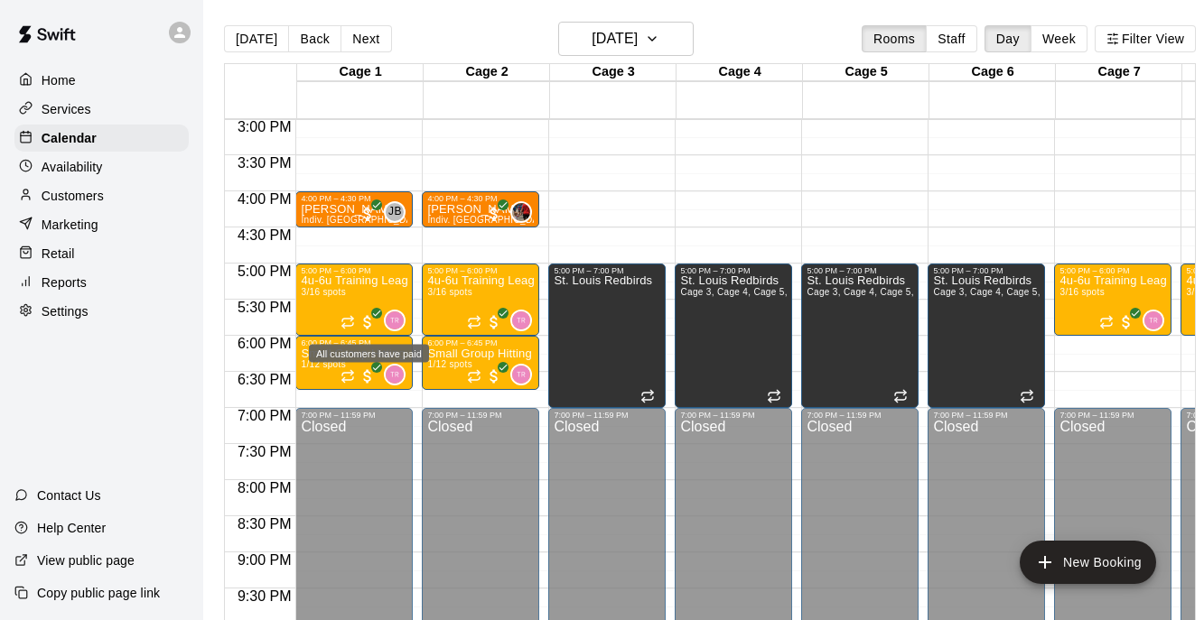
click at [340, 362] on div "All customers have paid" at bounding box center [369, 354] width 120 height 18
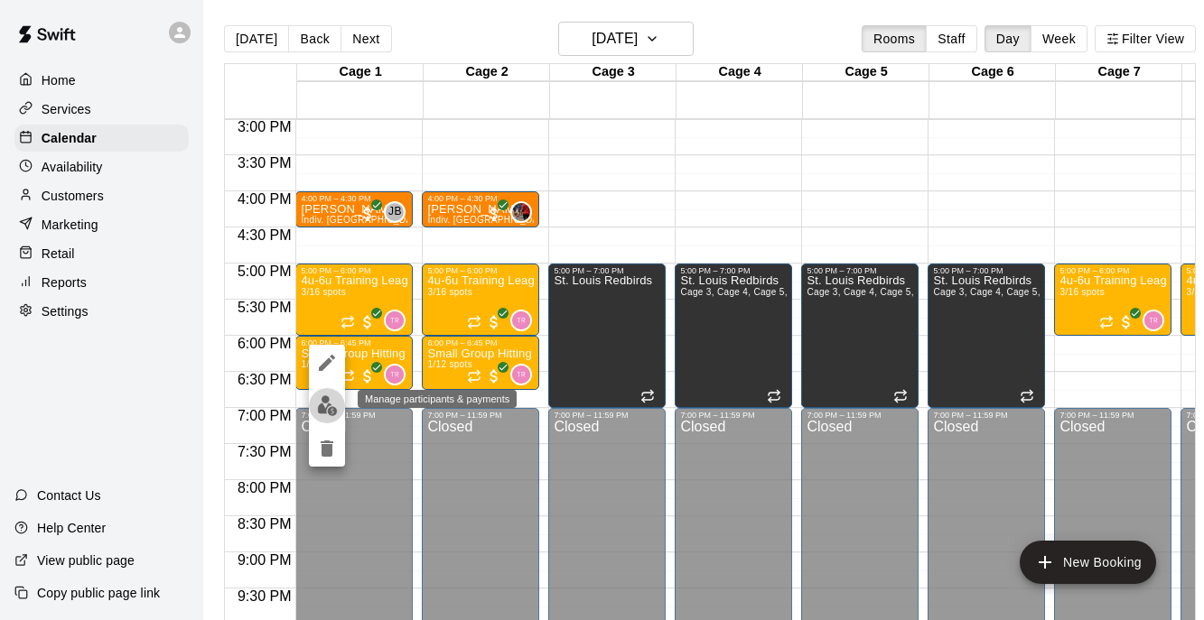
click at [328, 403] on img "edit" at bounding box center [327, 406] width 21 height 21
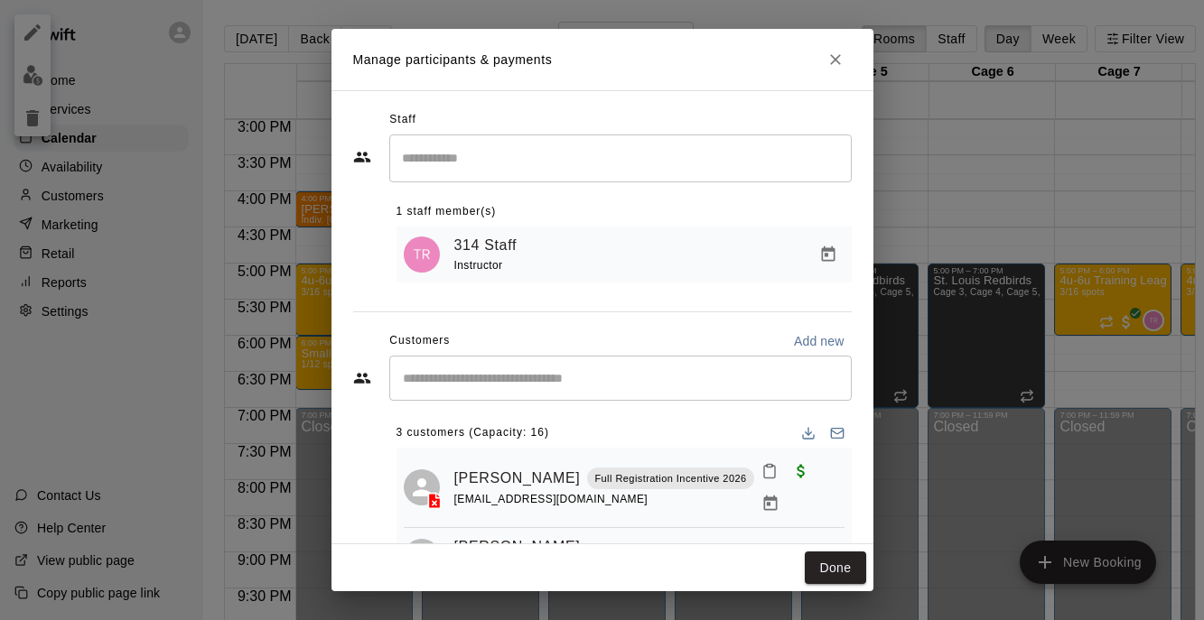
scroll to position [72, 0]
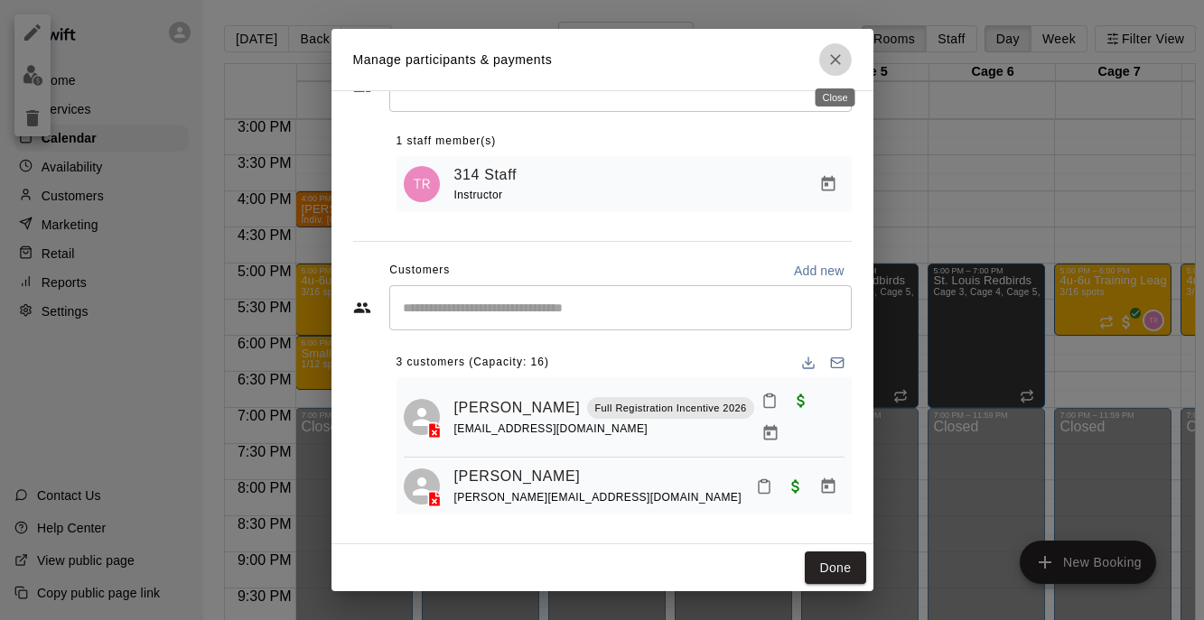
click at [834, 56] on icon "Close" at bounding box center [835, 60] width 18 height 18
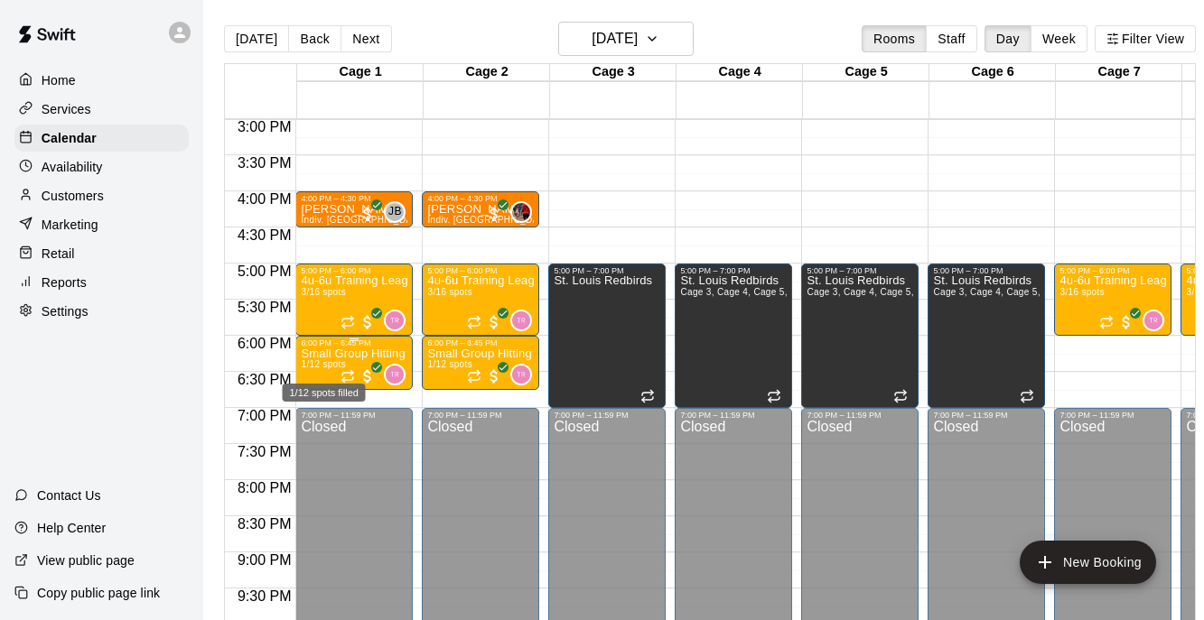
click at [319, 364] on span "1/12 spots" at bounding box center [323, 364] width 44 height 10
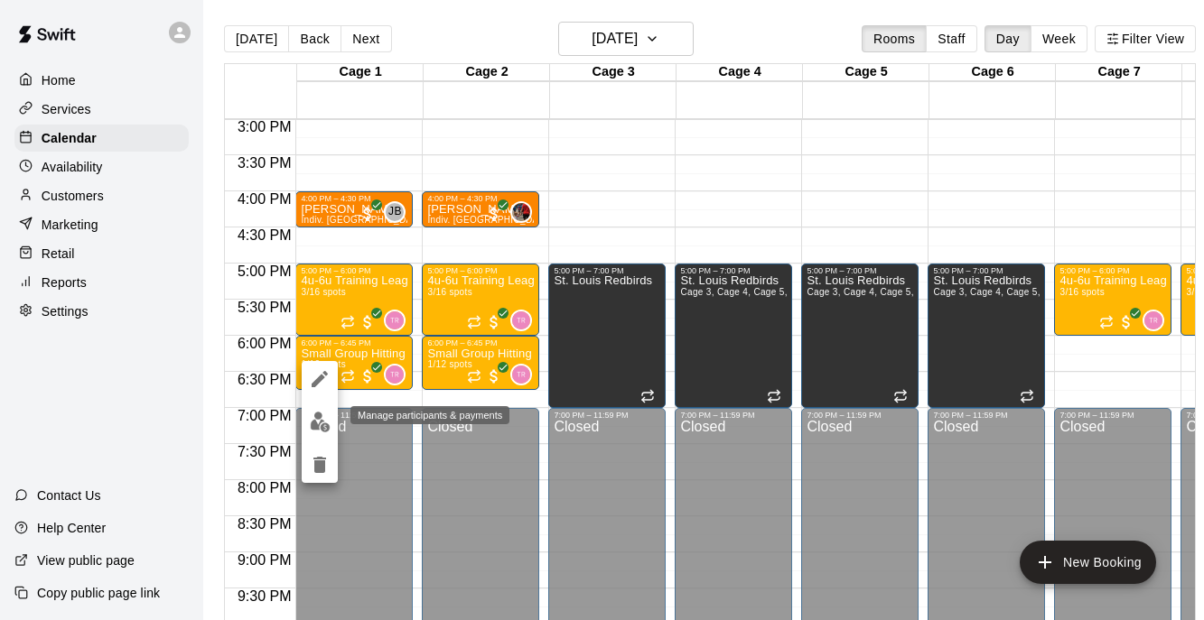
click at [320, 418] on img "edit" at bounding box center [320, 422] width 21 height 21
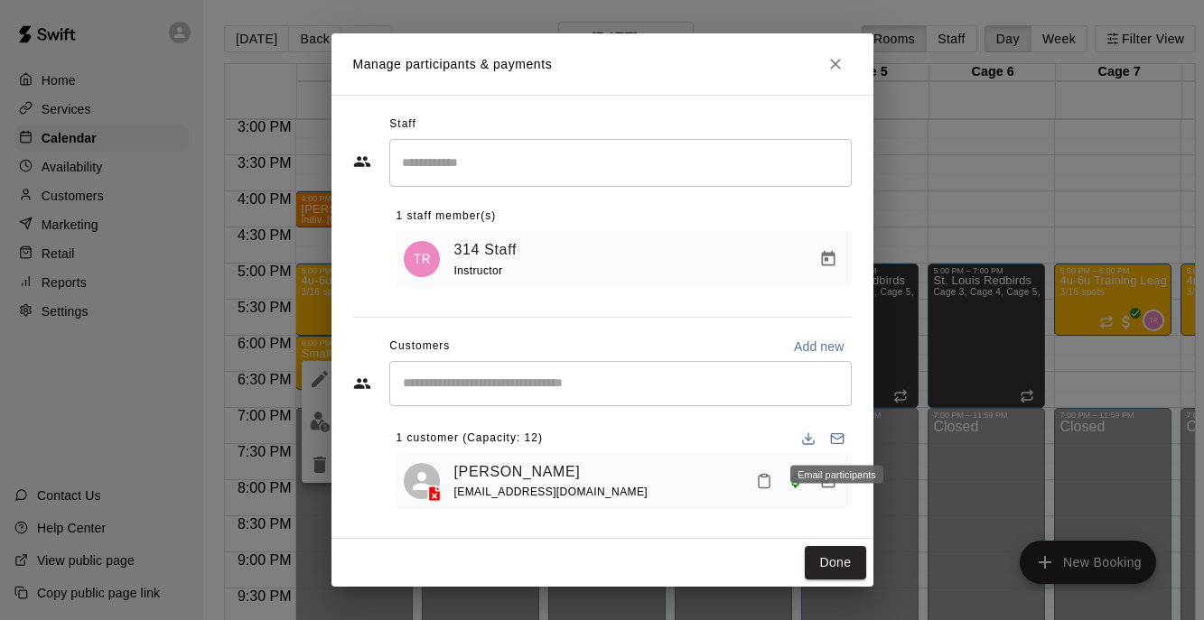
click at [841, 440] on icon "Email participants" at bounding box center [837, 439] width 14 height 14
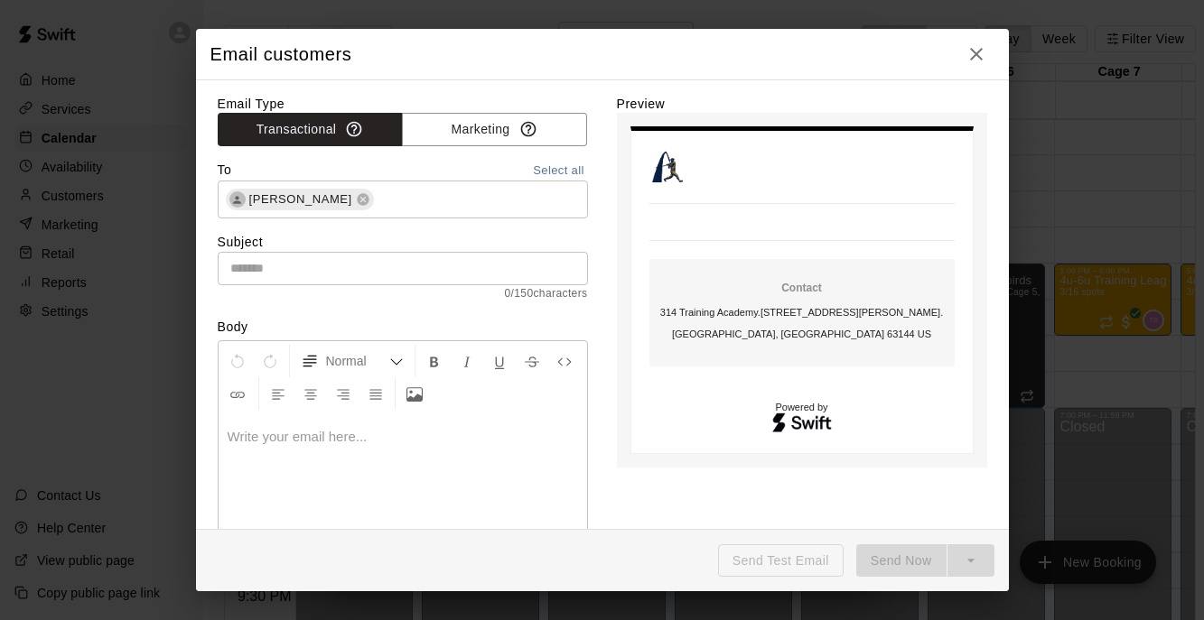
click at [303, 434] on p at bounding box center [403, 437] width 350 height 18
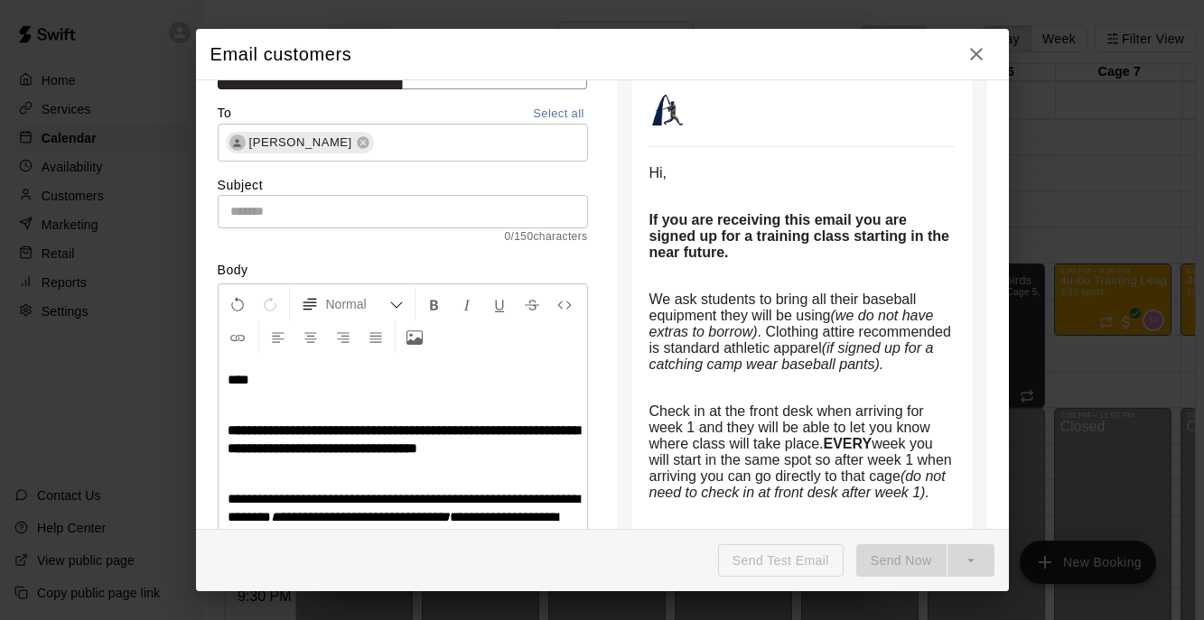
scroll to position [70, 0]
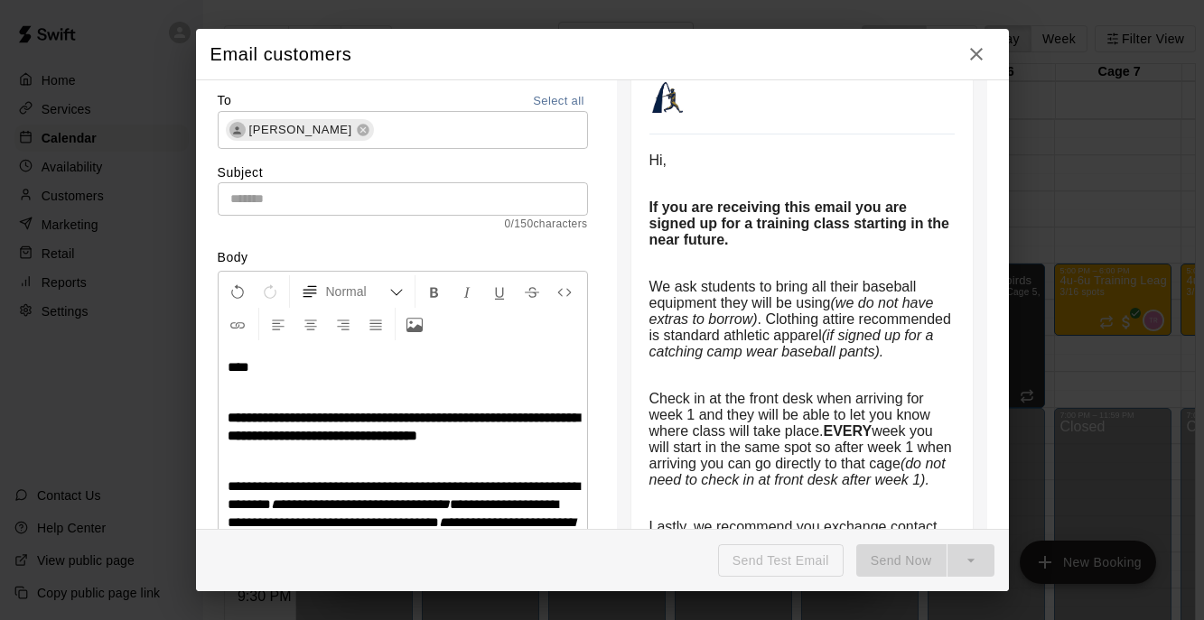
click at [725, 247] on strong "If you are receiving this email you are signed up for a training class starting…" at bounding box center [801, 224] width 304 height 48
click at [725, 245] on strong "If you are receiving this email you are signed up for a training class starting…" at bounding box center [801, 224] width 304 height 48
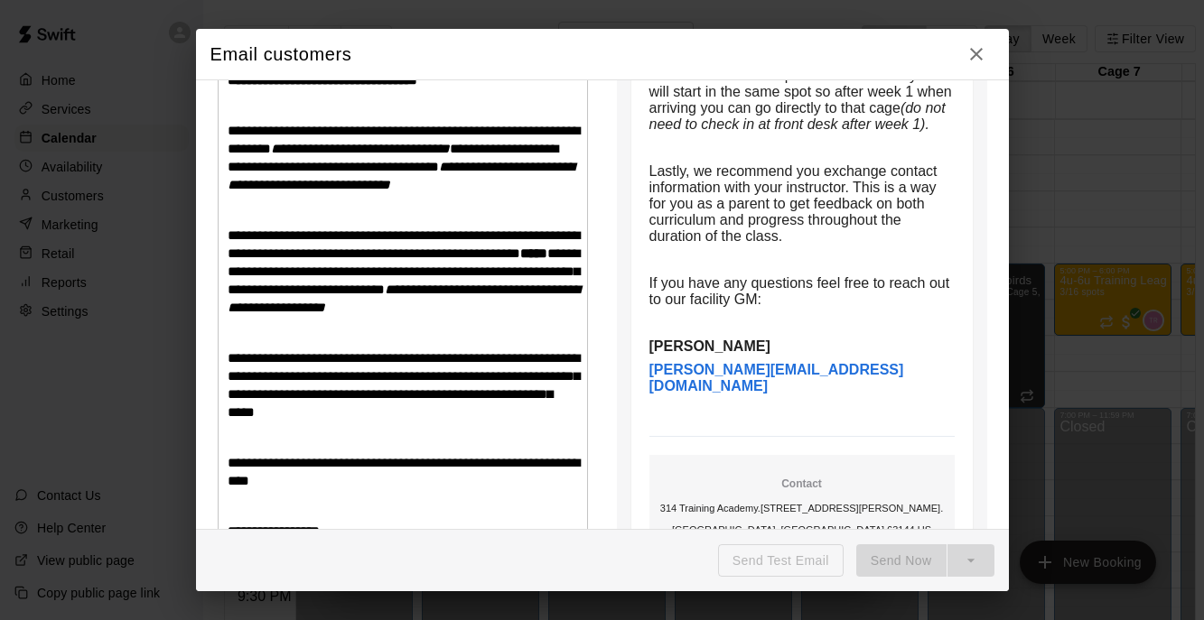
scroll to position [0, 0]
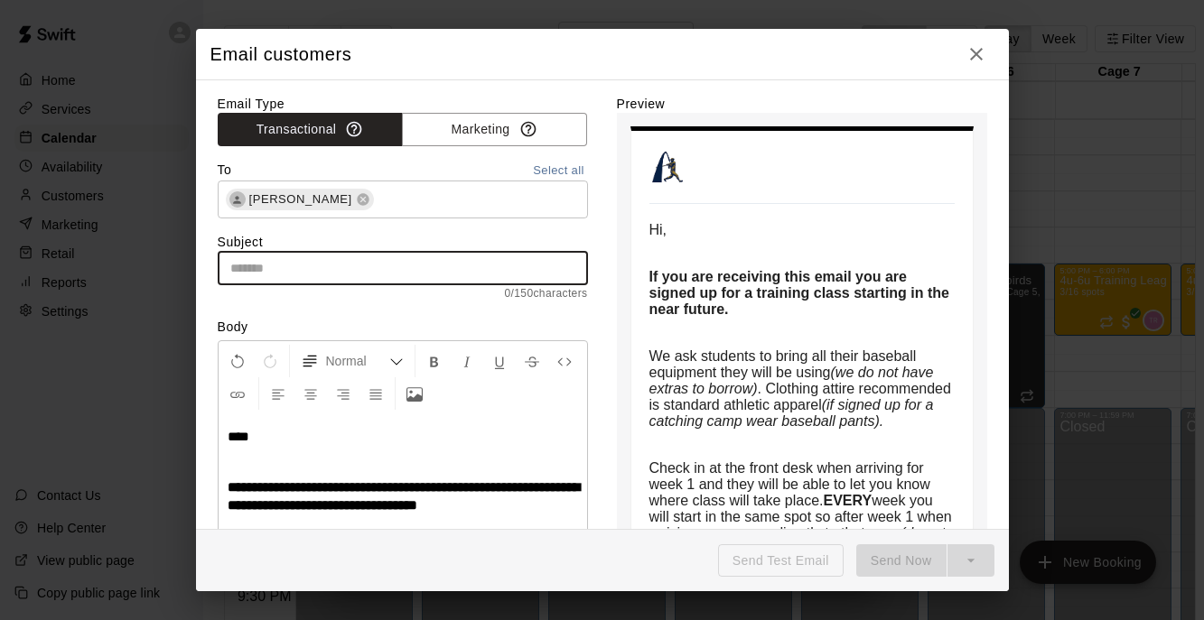
click at [310, 266] on input "text" at bounding box center [403, 268] width 370 height 33
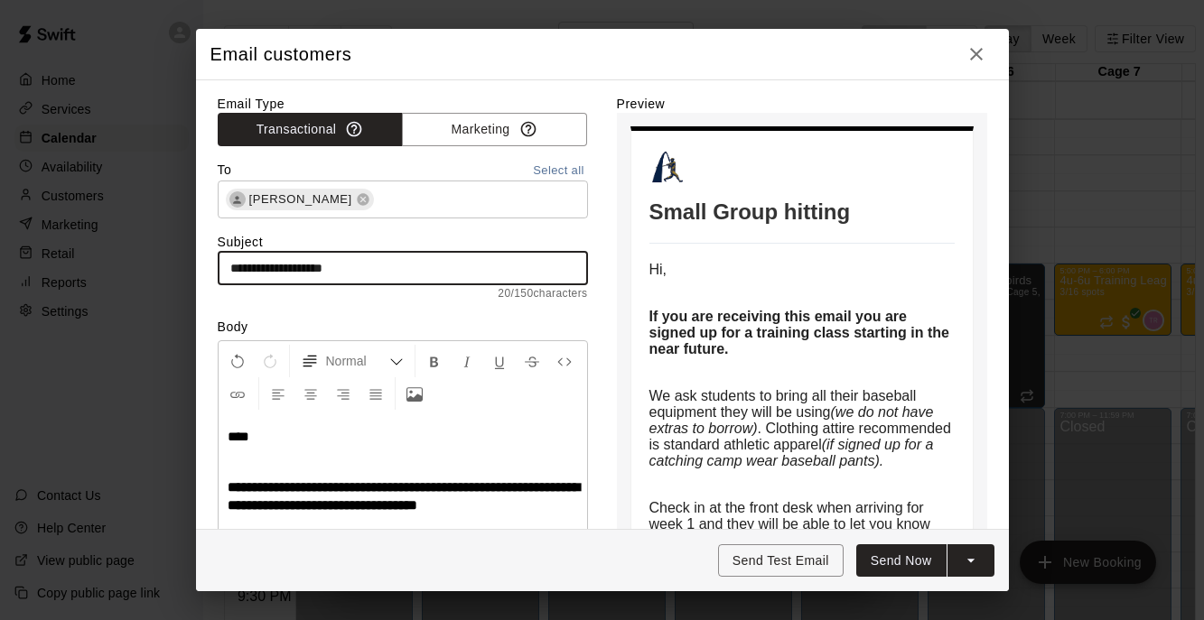
scroll to position [86, 0]
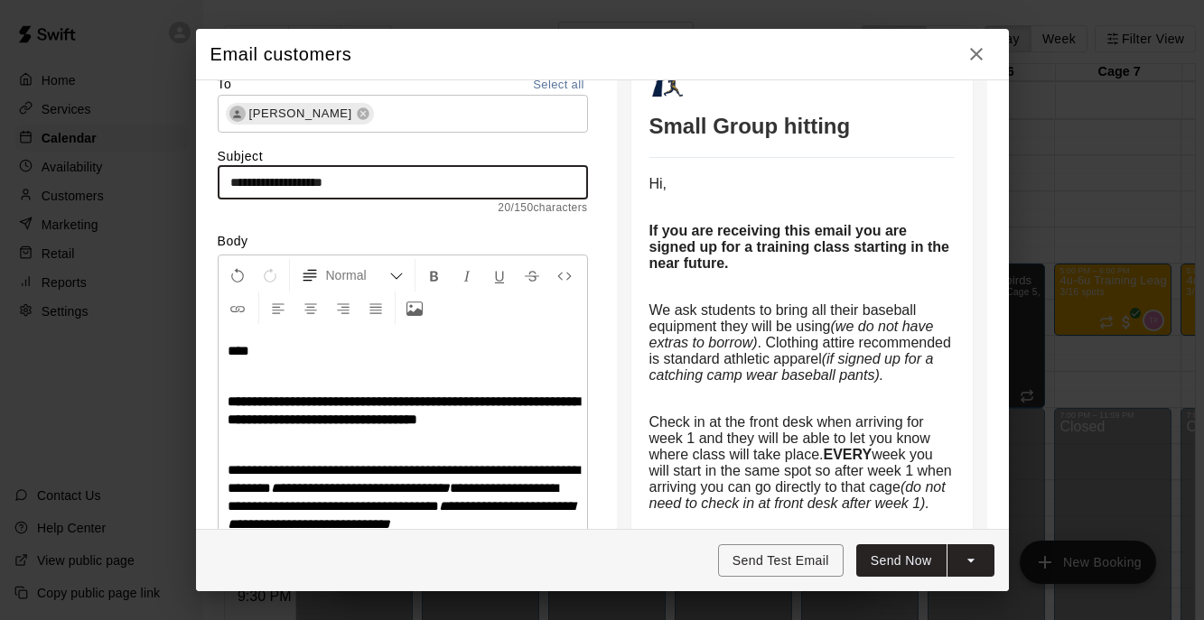
click at [727, 271] on strong "If you are receiving this email you are signed up for a training class starting…" at bounding box center [801, 247] width 304 height 48
click at [383, 188] on input "**********" at bounding box center [403, 182] width 370 height 33
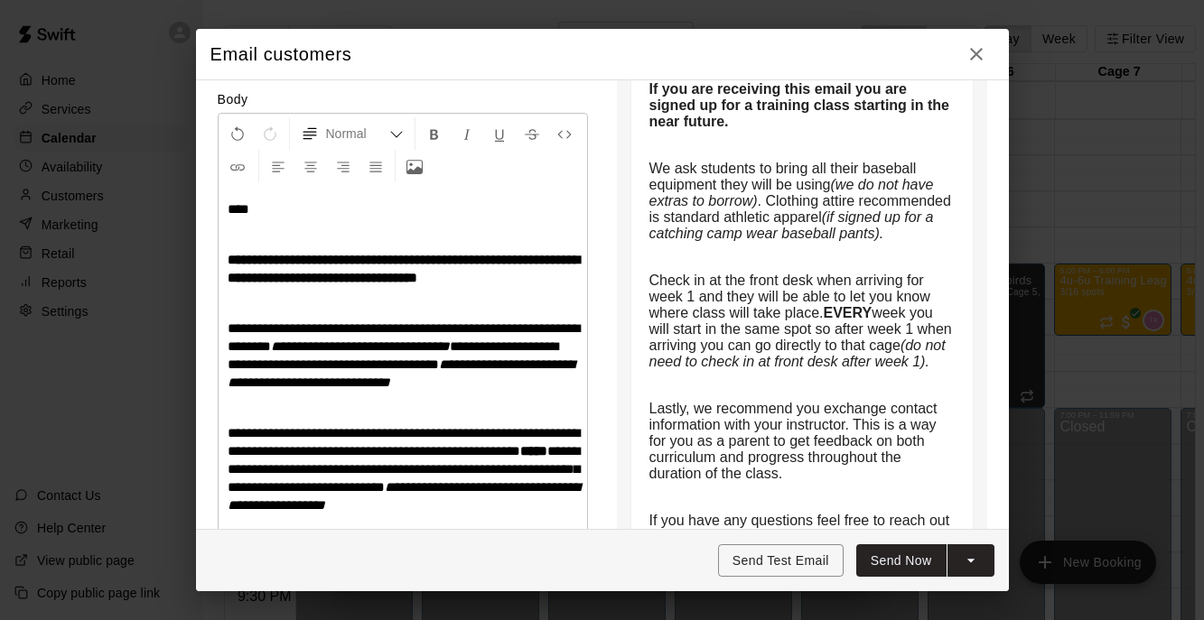
scroll to position [219, 0]
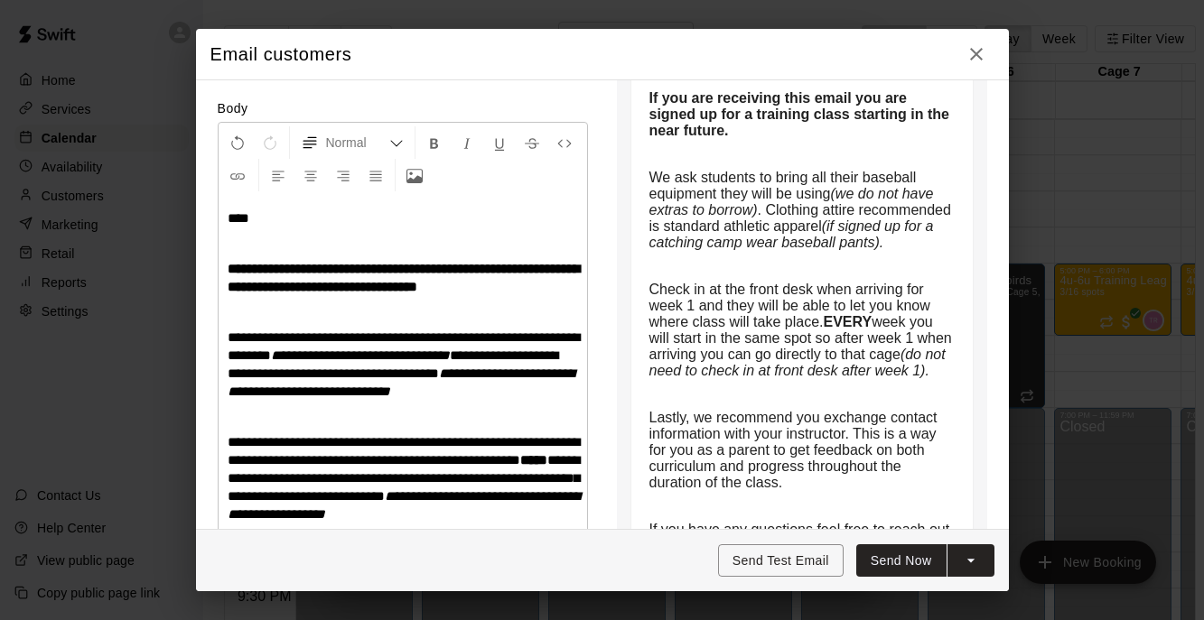
type input "**********"
click at [905, 566] on button "Send Now" at bounding box center [901, 561] width 90 height 33
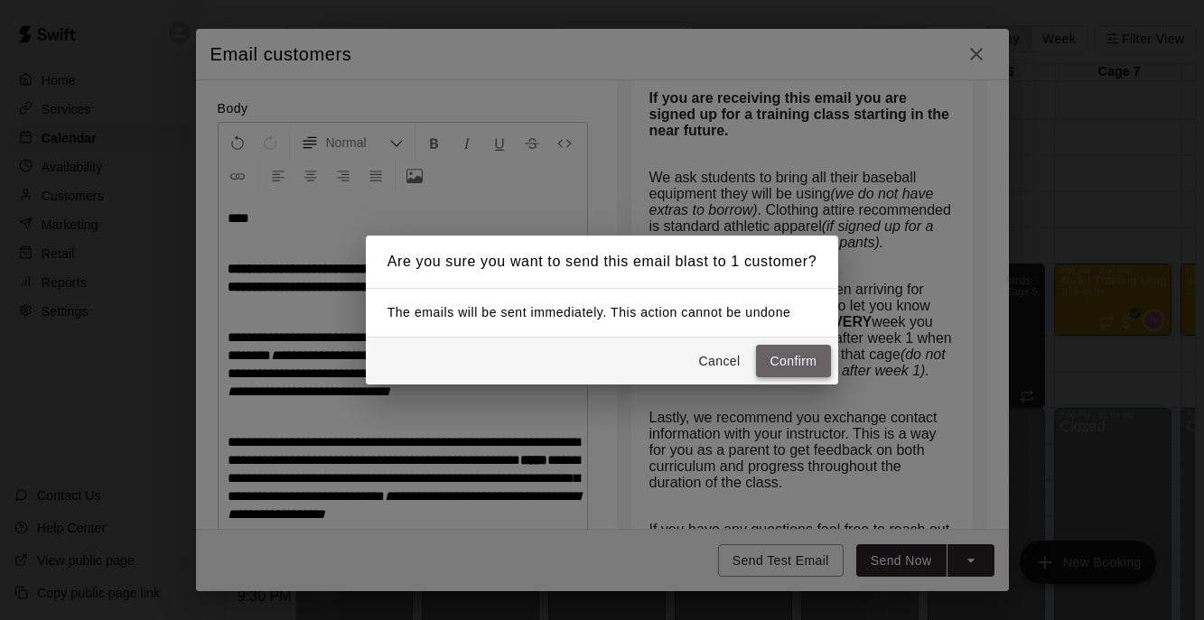
click at [784, 366] on button "Confirm" at bounding box center [794, 361] width 76 height 33
